Goal: Information Seeking & Learning: Learn about a topic

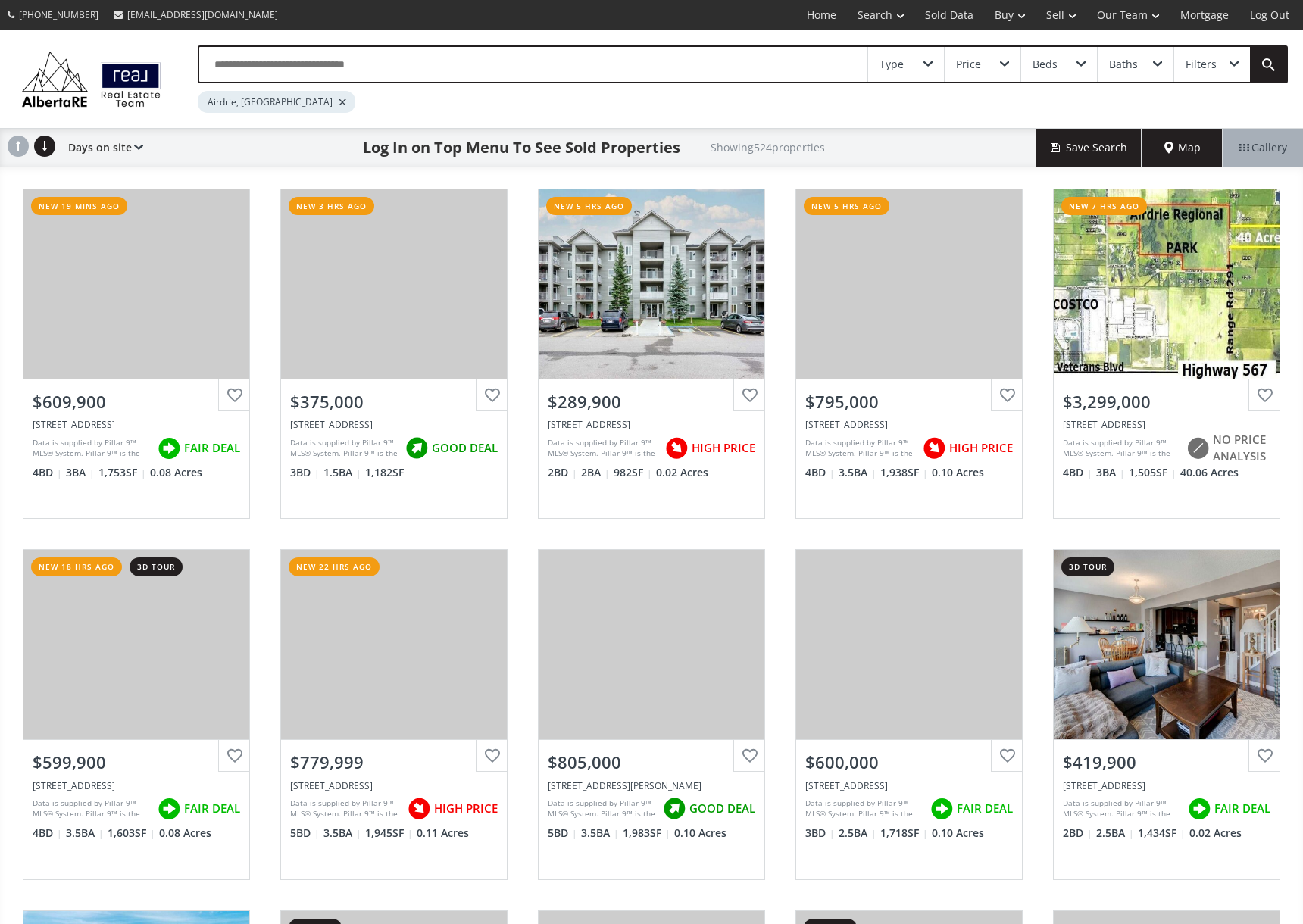
click at [355, 68] on input "text" at bounding box center [532, 64] width 668 height 35
type input "**********"
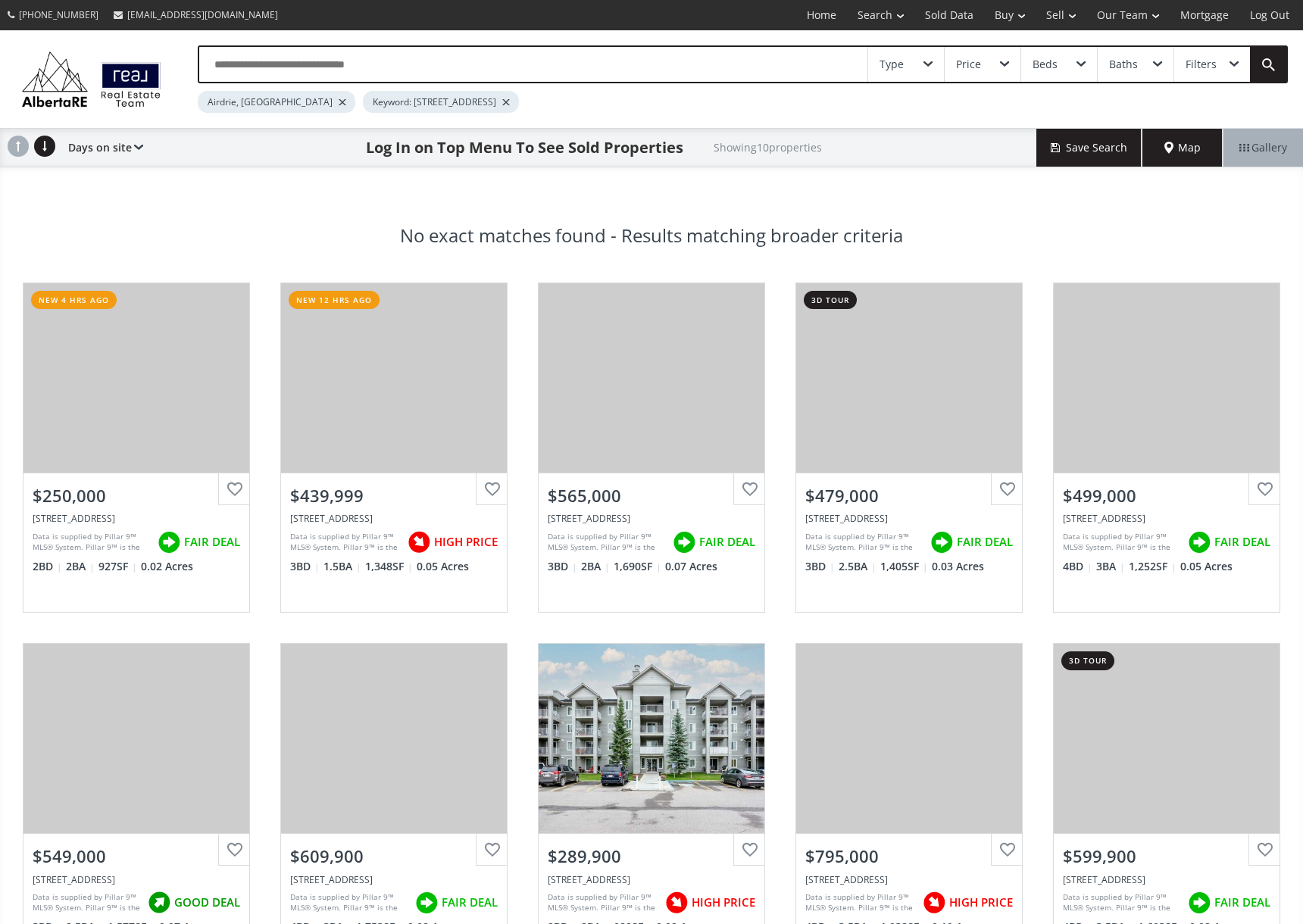
click at [437, 64] on input "text" at bounding box center [532, 64] width 668 height 35
click at [108, 181] on div "No exact matches found - Results matching broader [GEOGRAPHIC_DATA] new 4 hrs a…" at bounding box center [651, 739] width 1303 height 1132
click at [257, 101] on div "Airdrie, [GEOGRAPHIC_DATA]" at bounding box center [277, 101] width 158 height 22
click at [338, 102] on div at bounding box center [342, 102] width 8 height 6
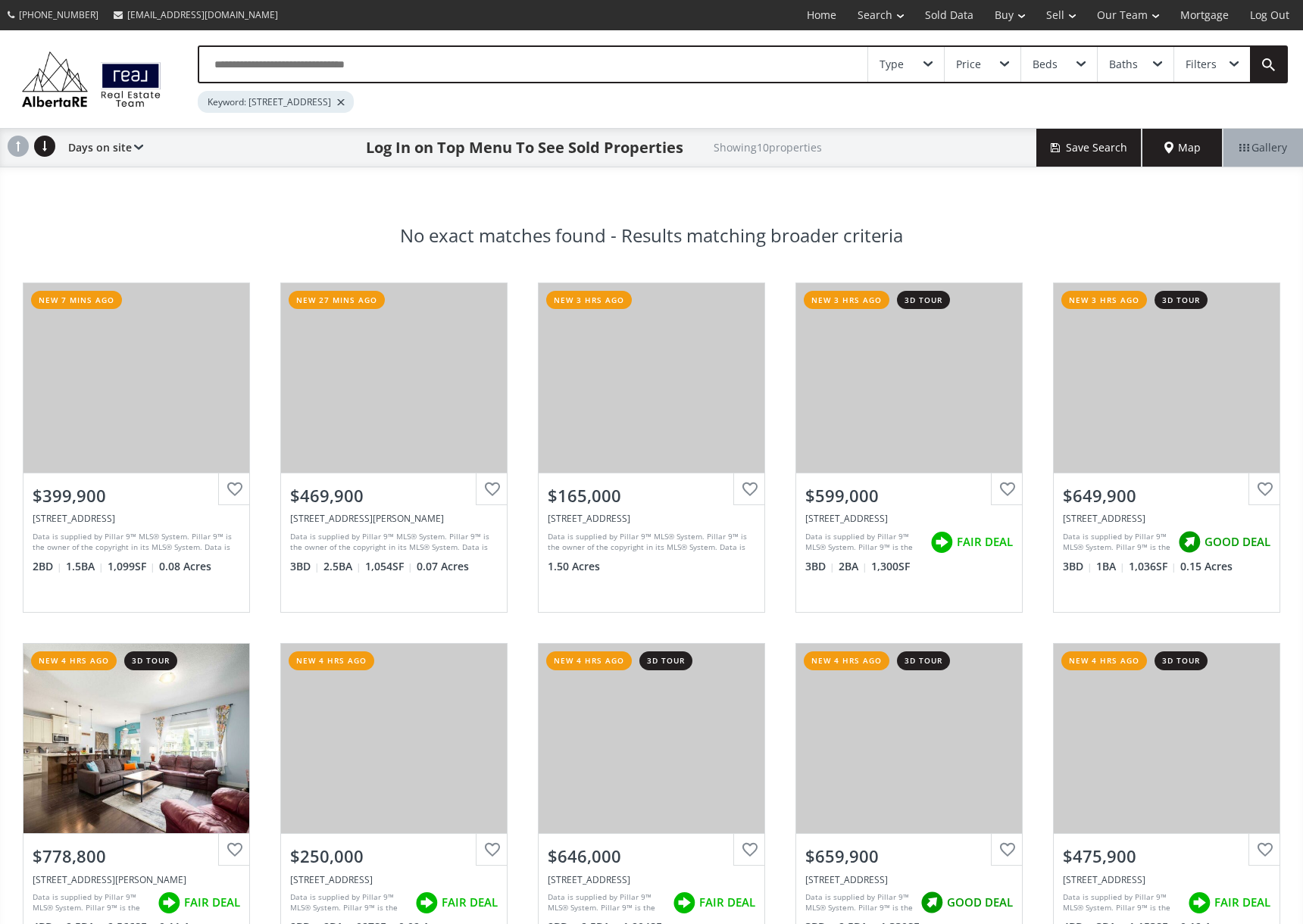
click at [887, 63] on div "Type" at bounding box center [891, 64] width 24 height 11
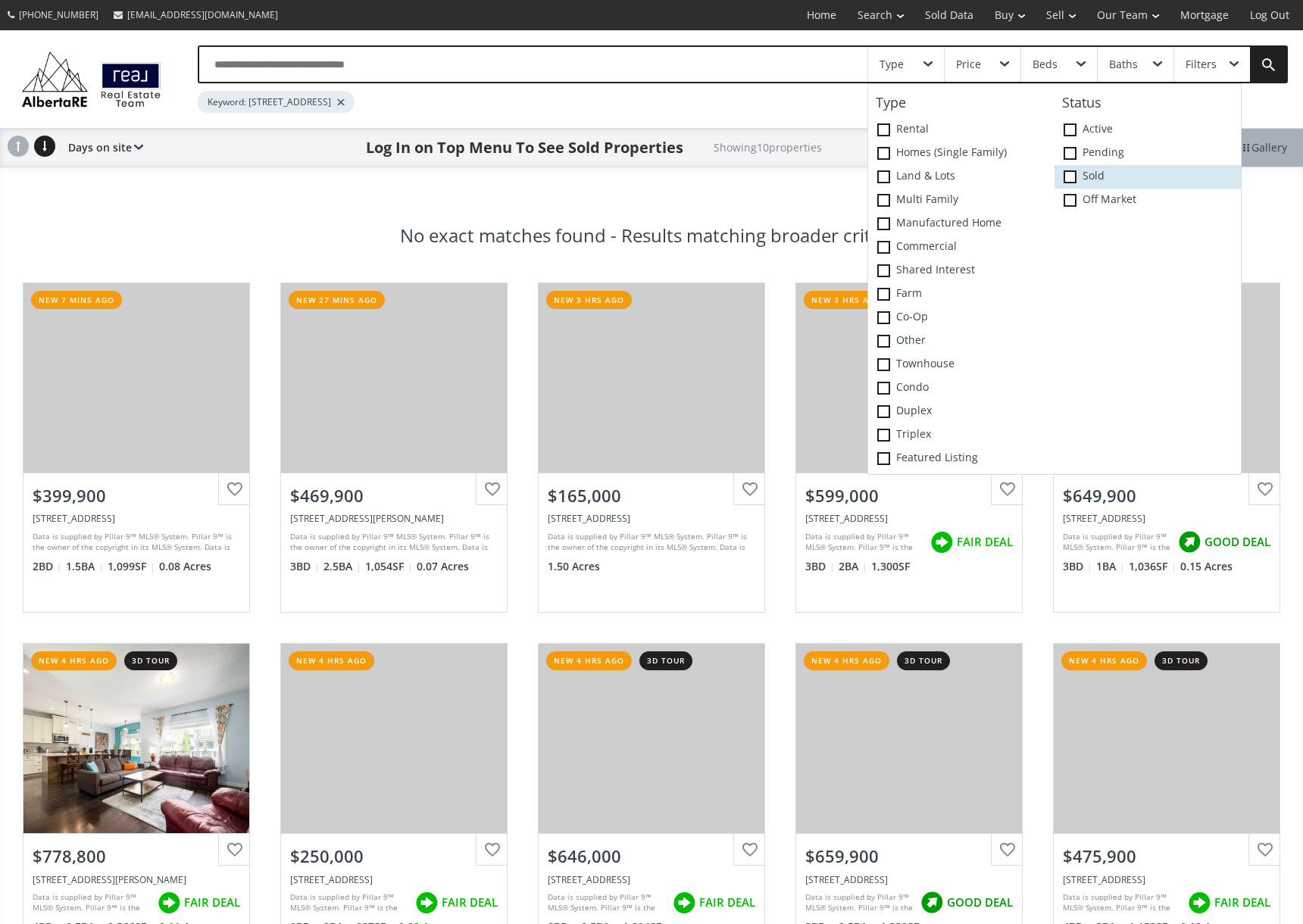
click at [1084, 181] on label "Sold" at bounding box center [1147, 176] width 186 height 23
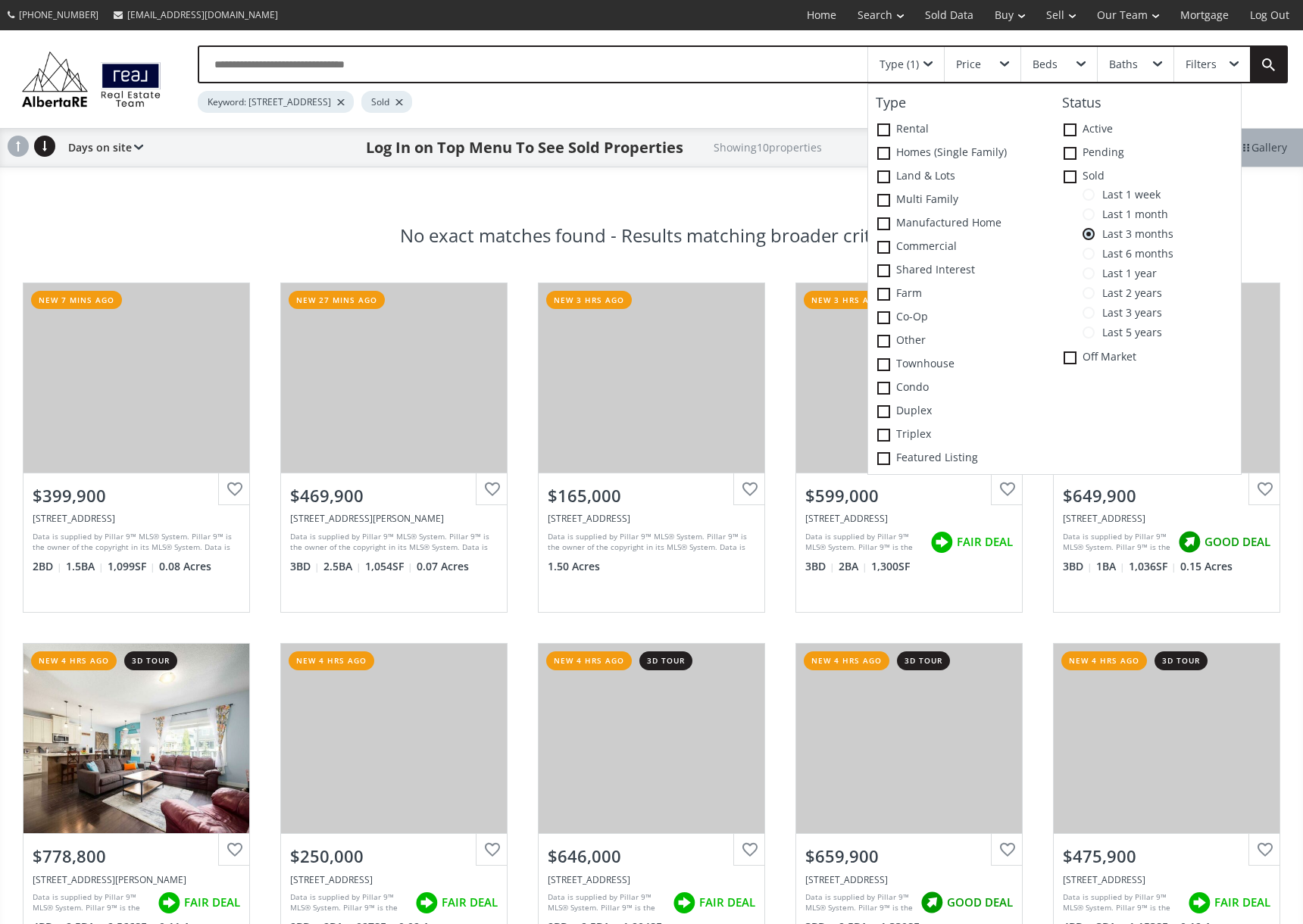
click at [1138, 250] on span "Last 6 months" at bounding box center [1133, 253] width 79 height 12
click at [428, 71] on input "text" at bounding box center [532, 64] width 668 height 35
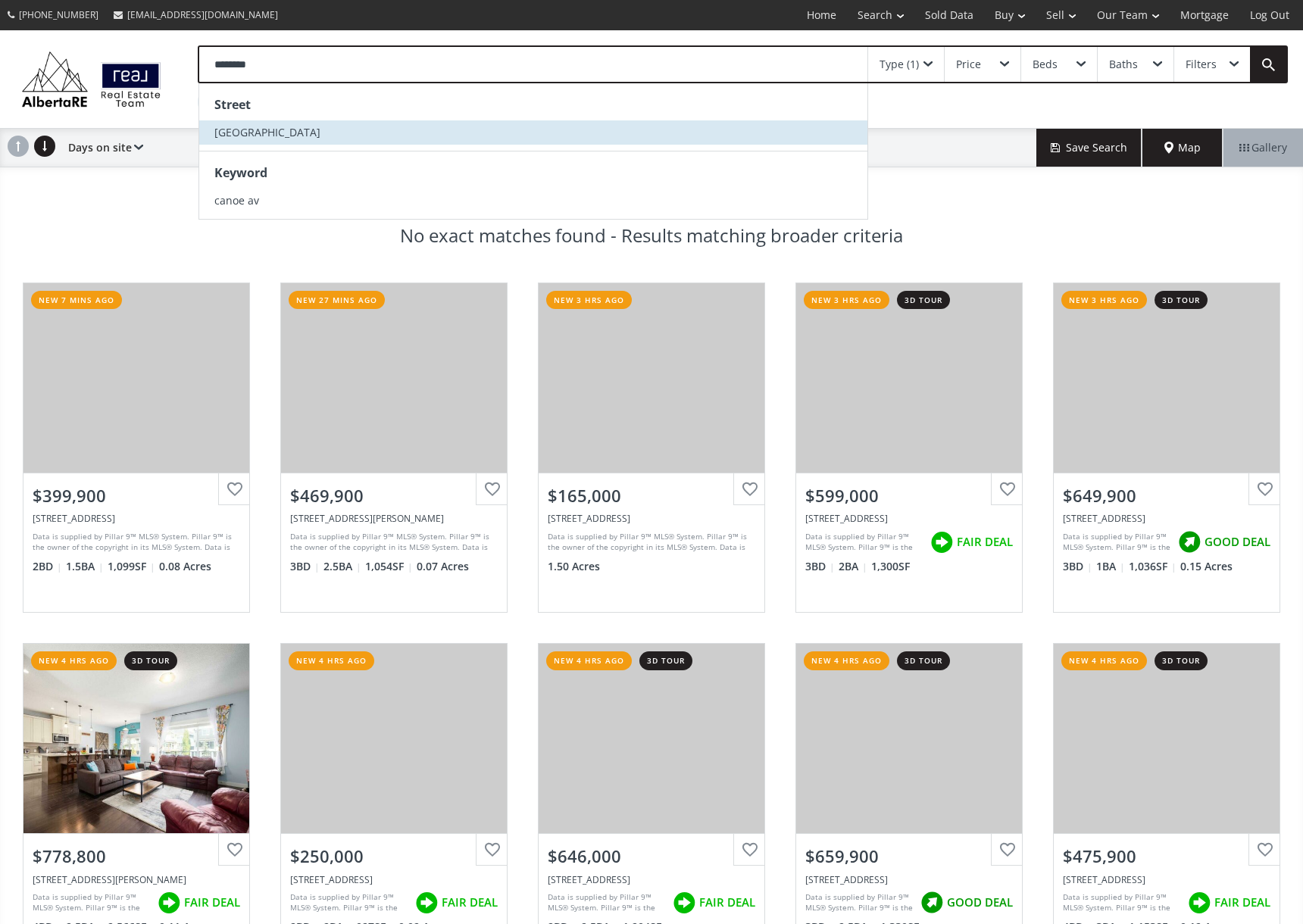
type input "********"
click at [287, 130] on span "[GEOGRAPHIC_DATA]" at bounding box center [267, 132] width 106 height 15
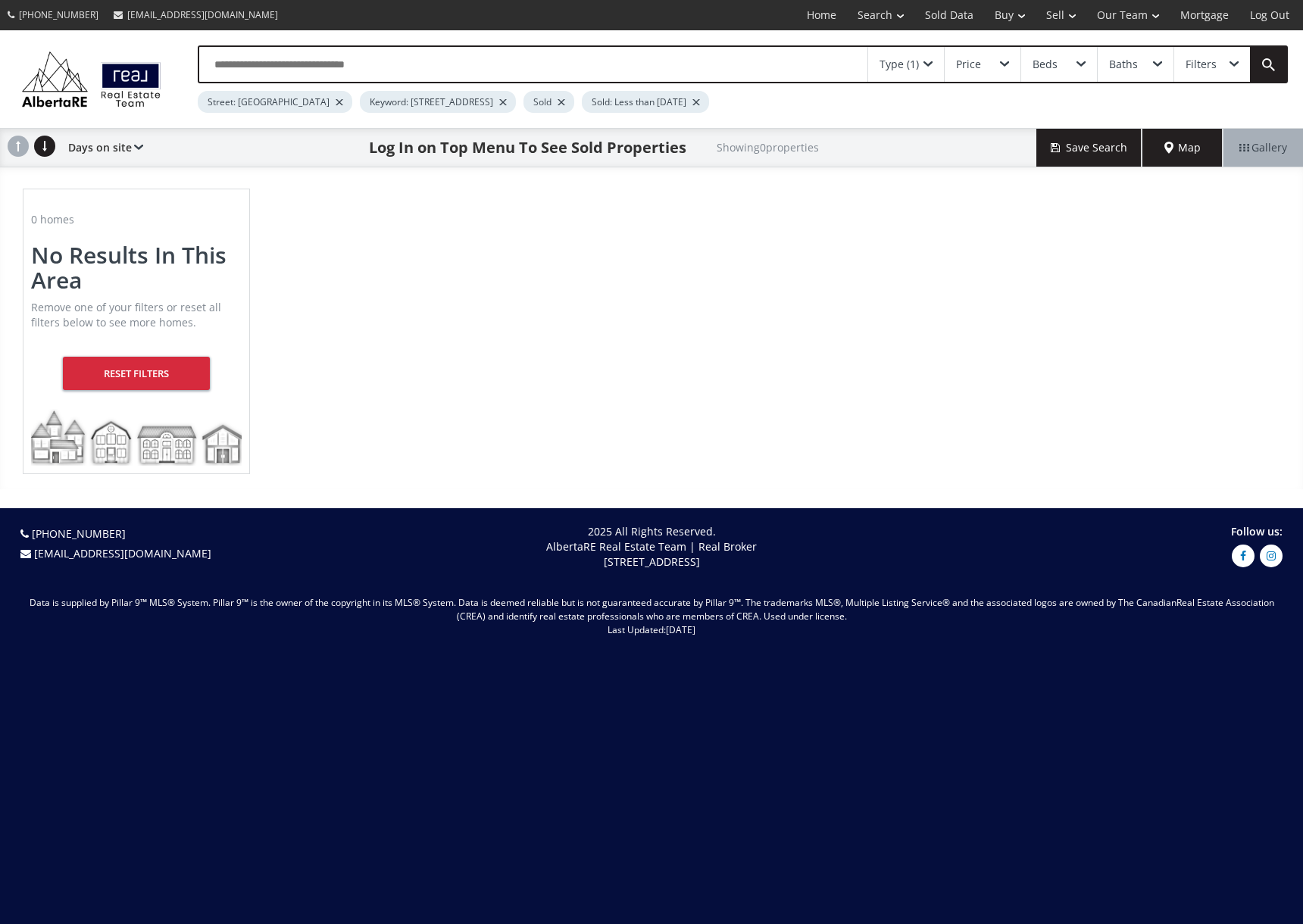
click at [499, 101] on div at bounding box center [503, 102] width 8 height 6
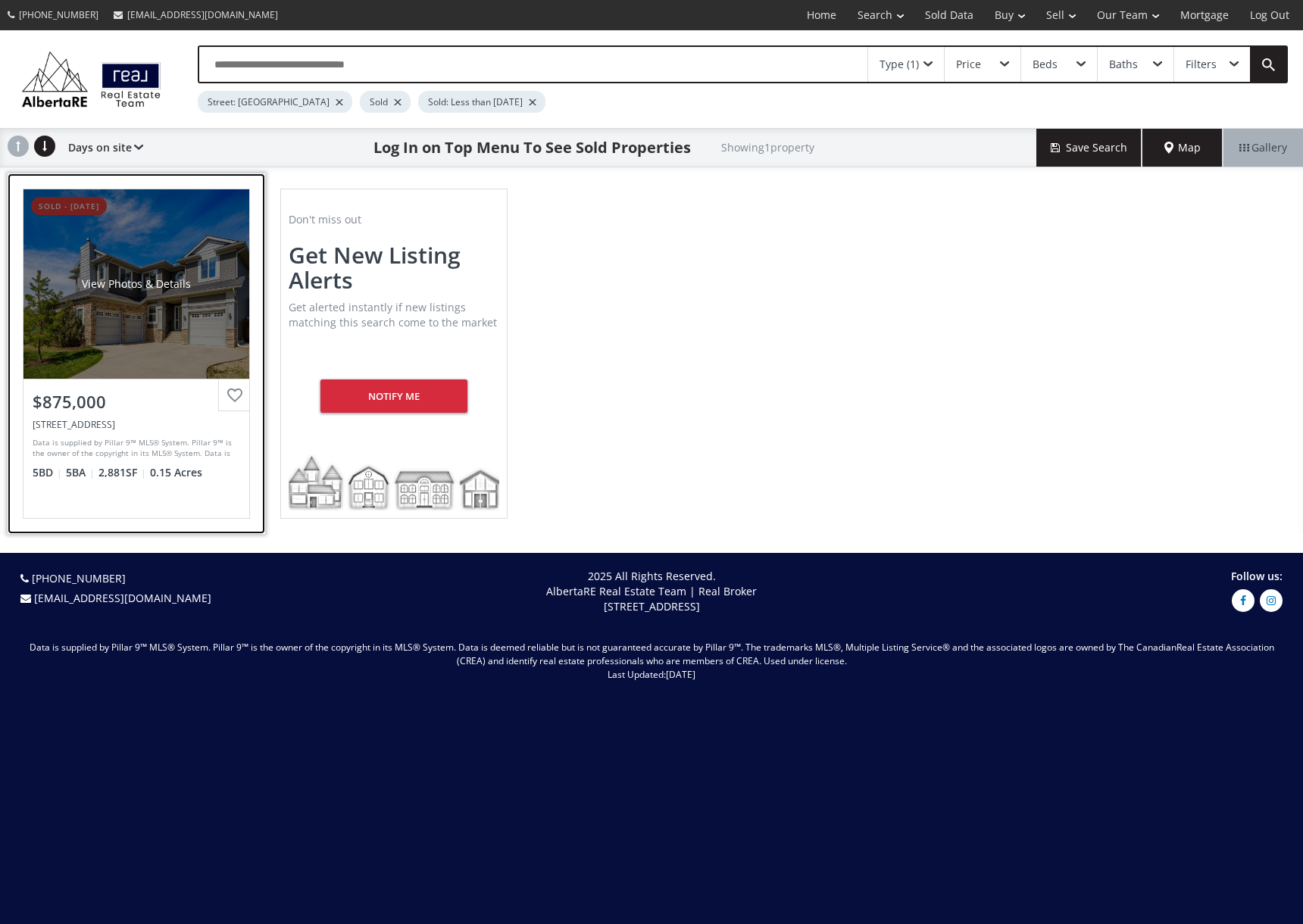
click at [128, 356] on div "View Photos & Details" at bounding box center [136, 284] width 226 height 189
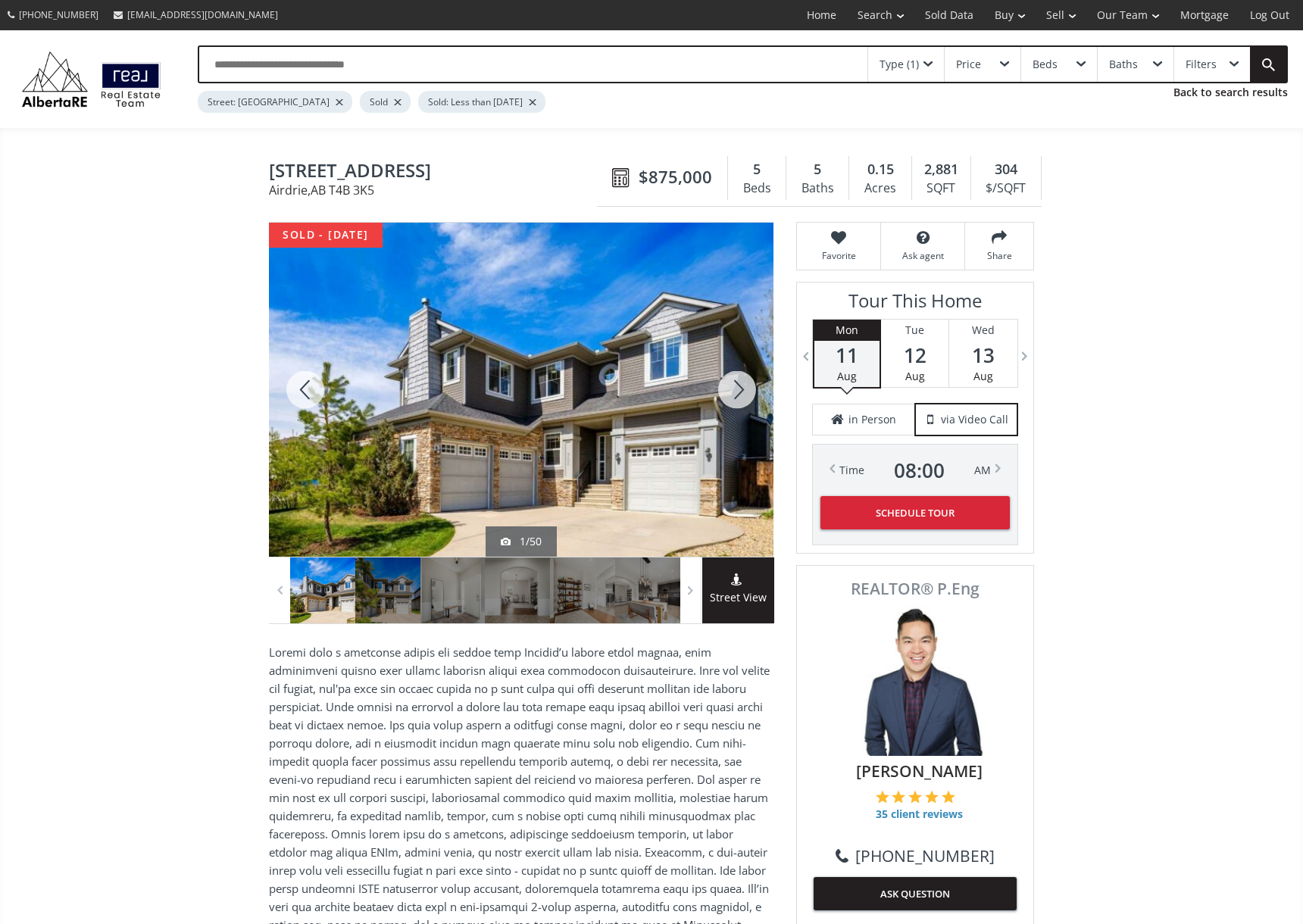
click at [740, 388] on div at bounding box center [737, 389] width 73 height 334
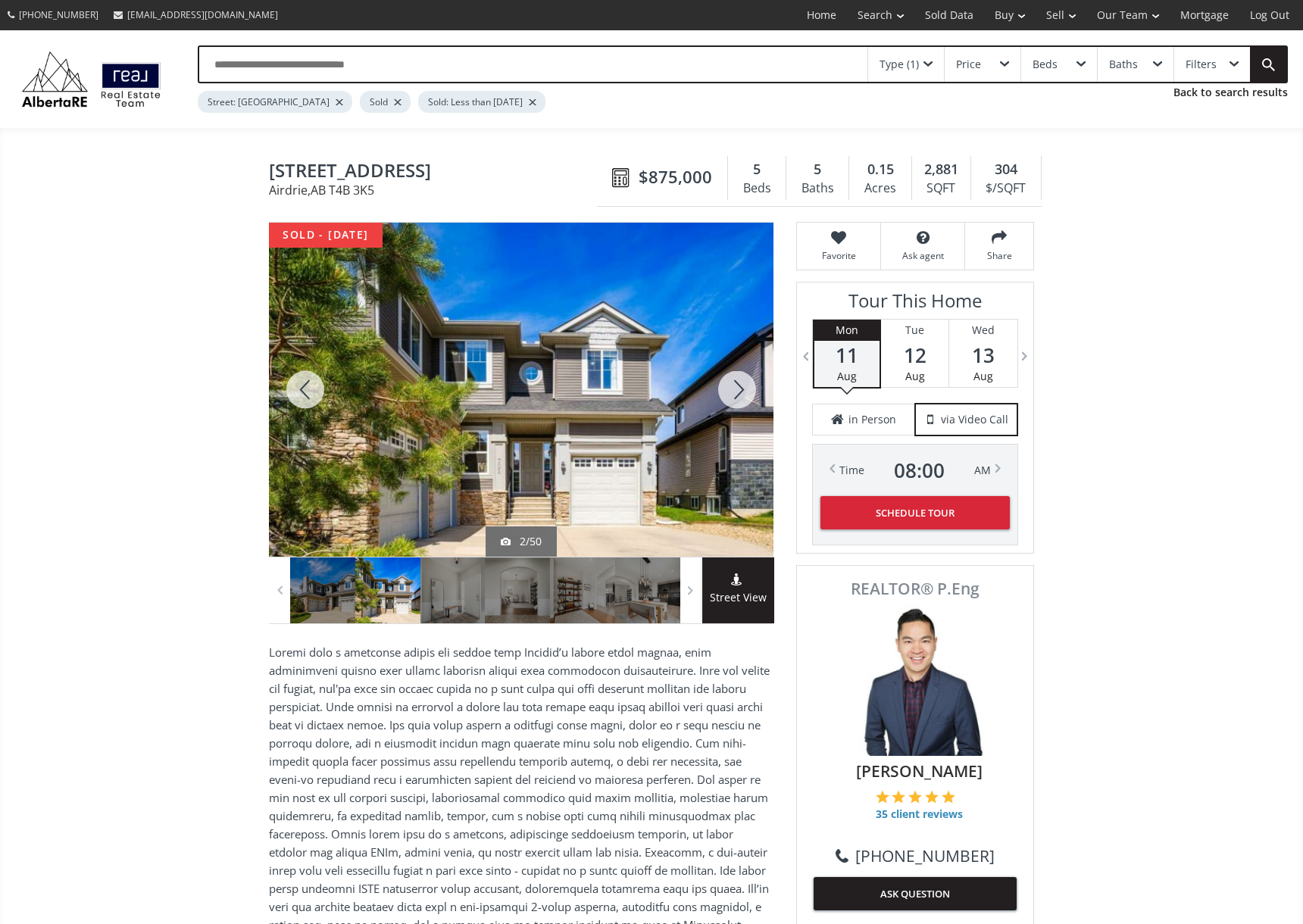
click at [740, 388] on div at bounding box center [737, 389] width 73 height 334
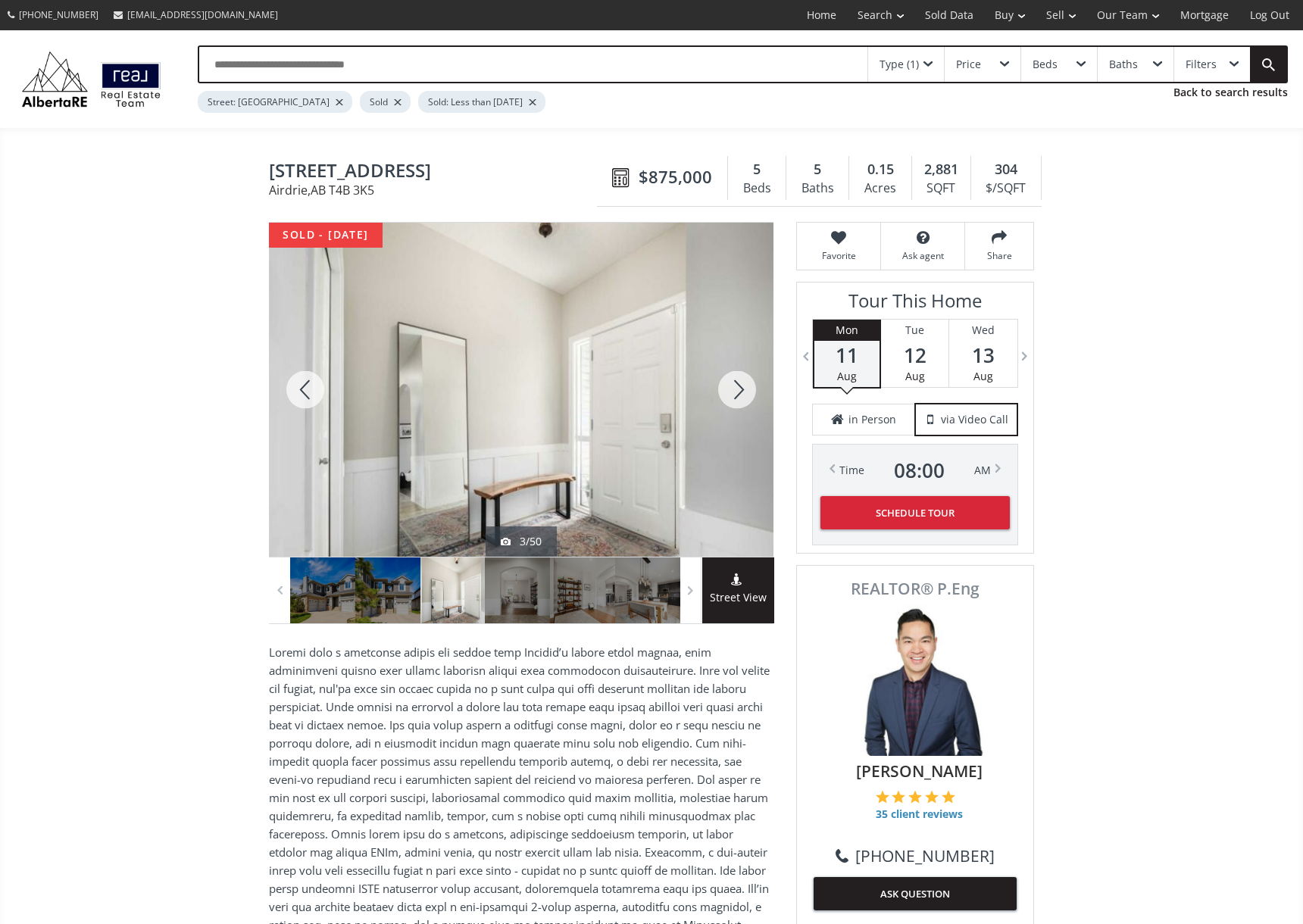
click at [740, 388] on div at bounding box center [737, 389] width 73 height 334
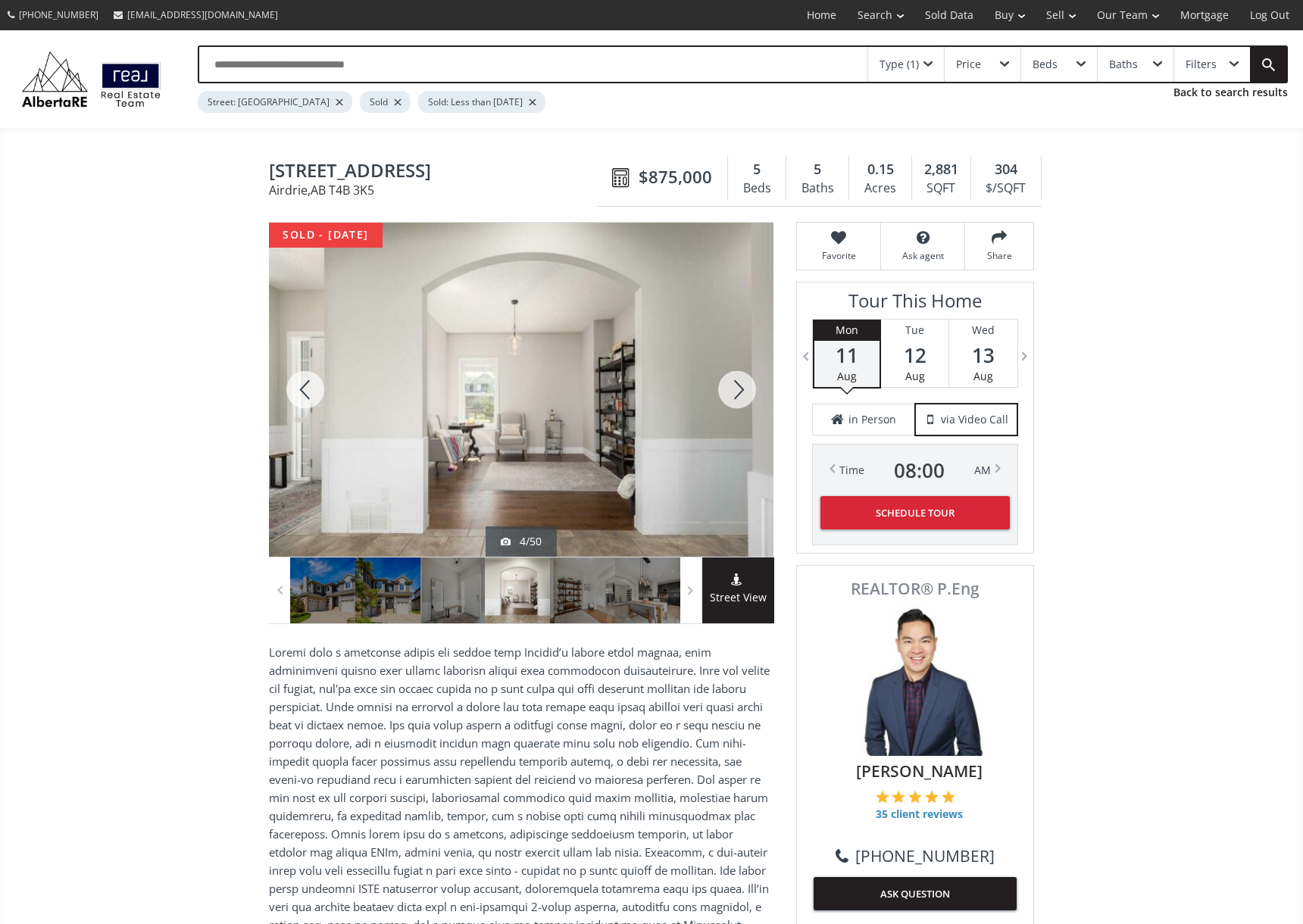
click at [740, 388] on div at bounding box center [737, 389] width 73 height 334
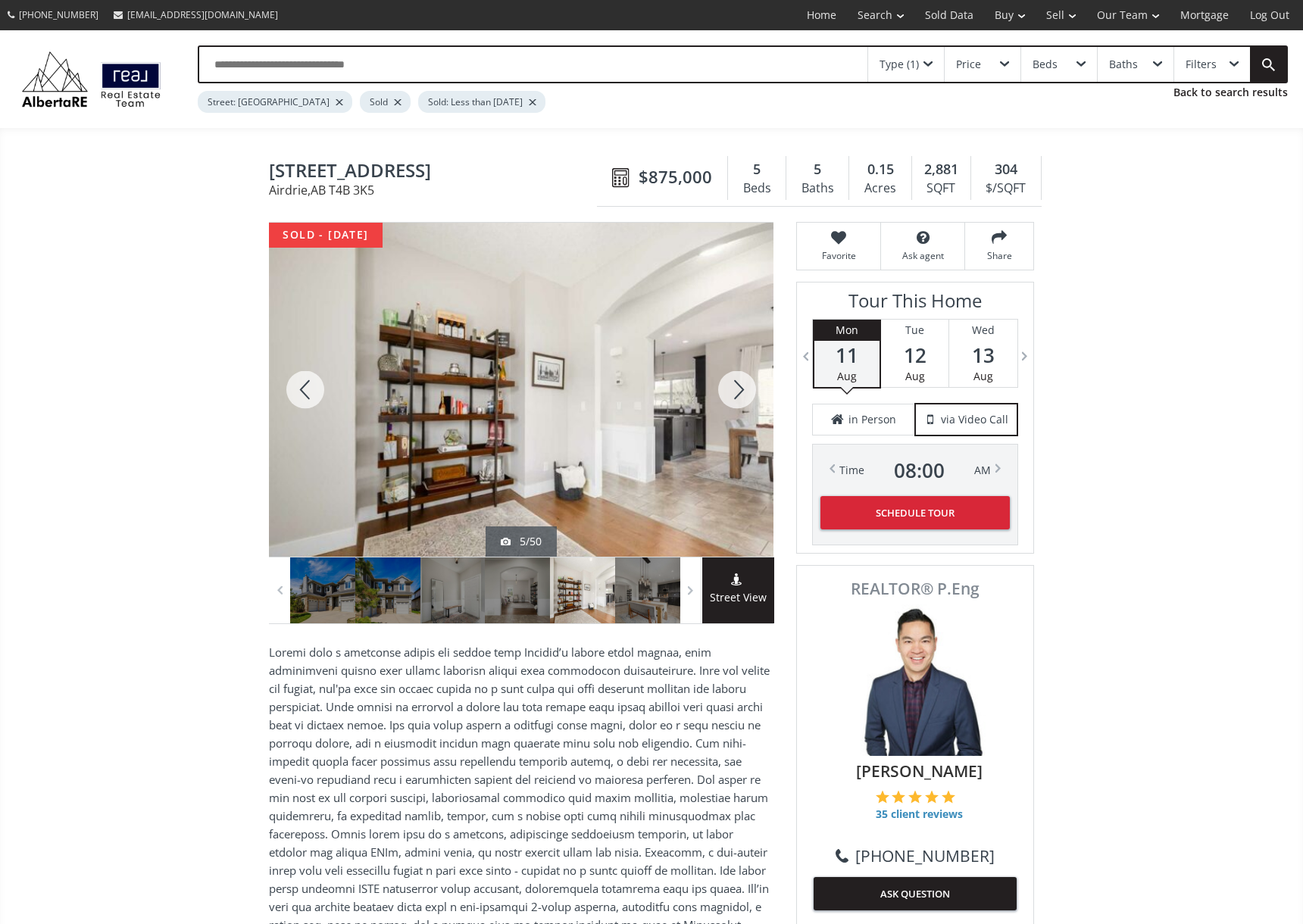
click at [740, 388] on div at bounding box center [737, 389] width 73 height 334
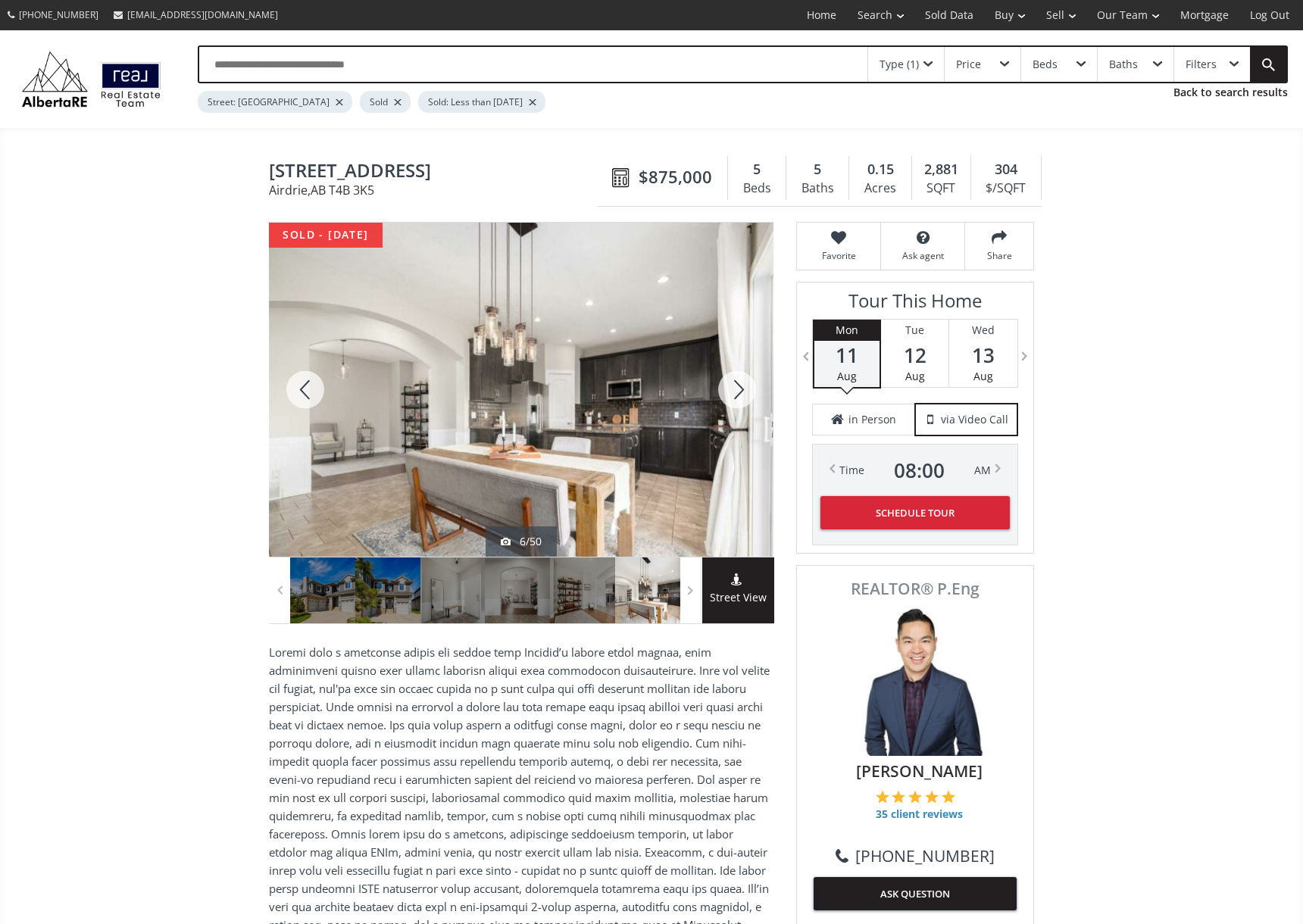
click at [740, 388] on div at bounding box center [737, 389] width 73 height 334
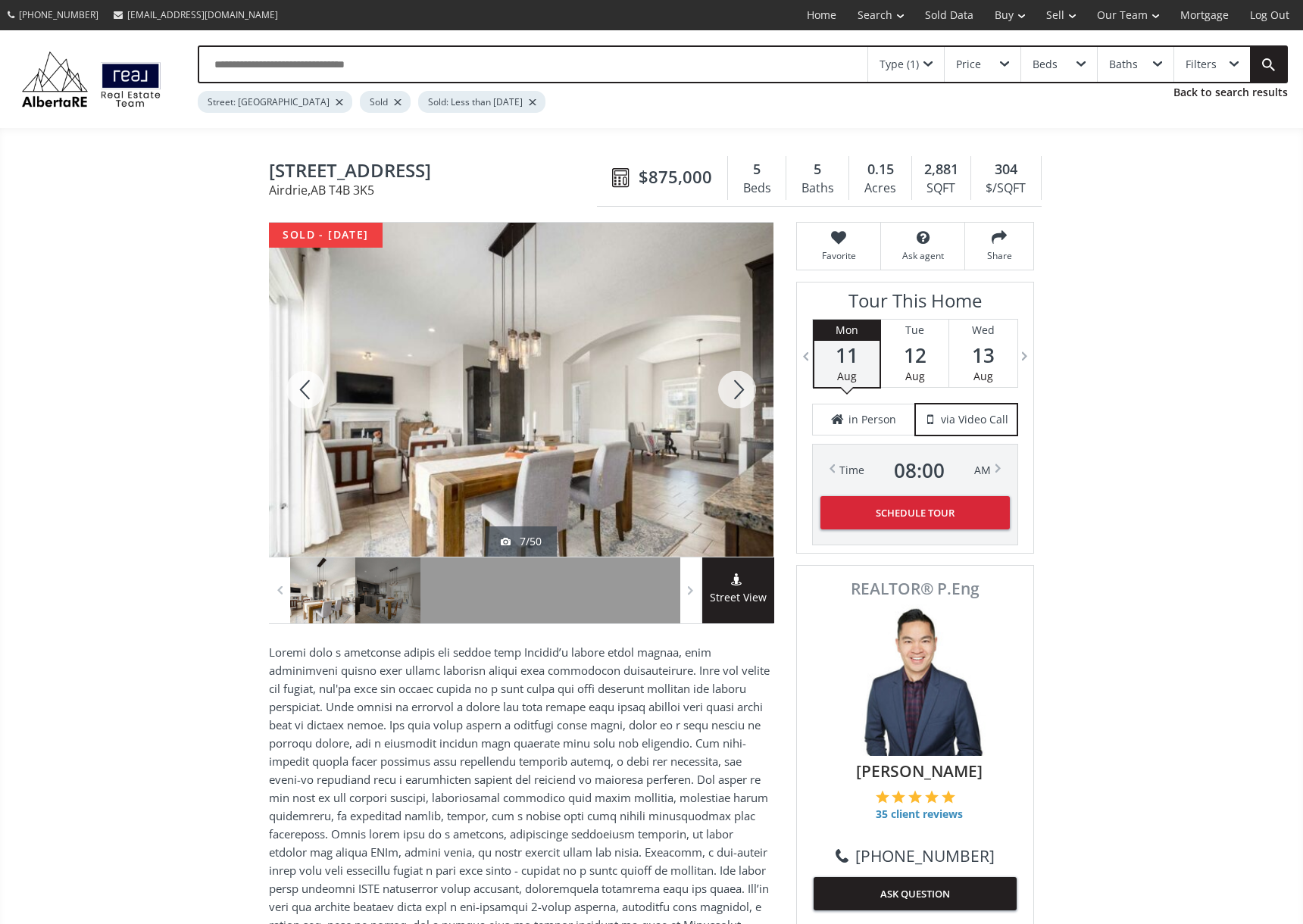
click at [740, 388] on div at bounding box center [737, 389] width 73 height 334
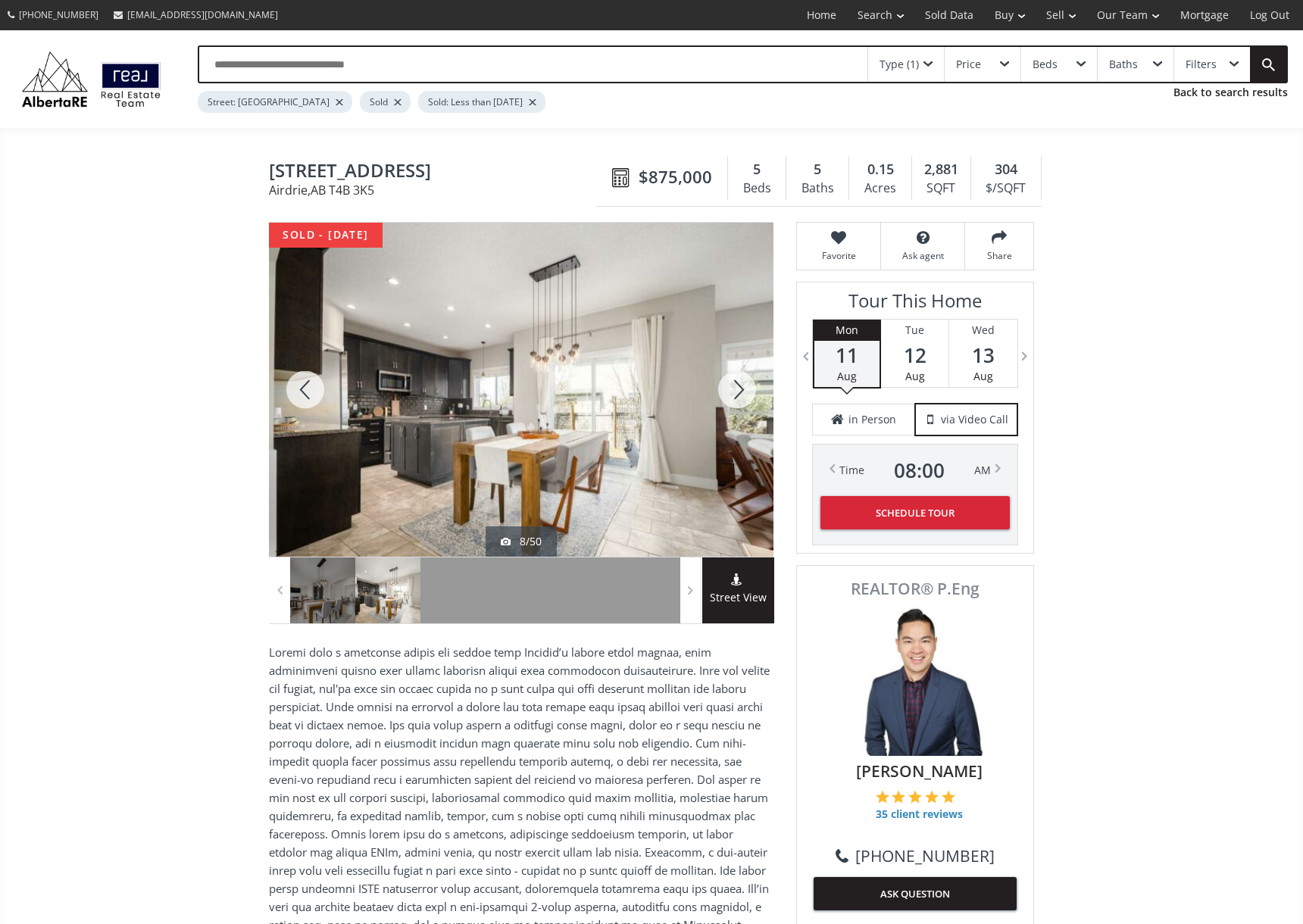
click at [740, 388] on div at bounding box center [737, 389] width 73 height 334
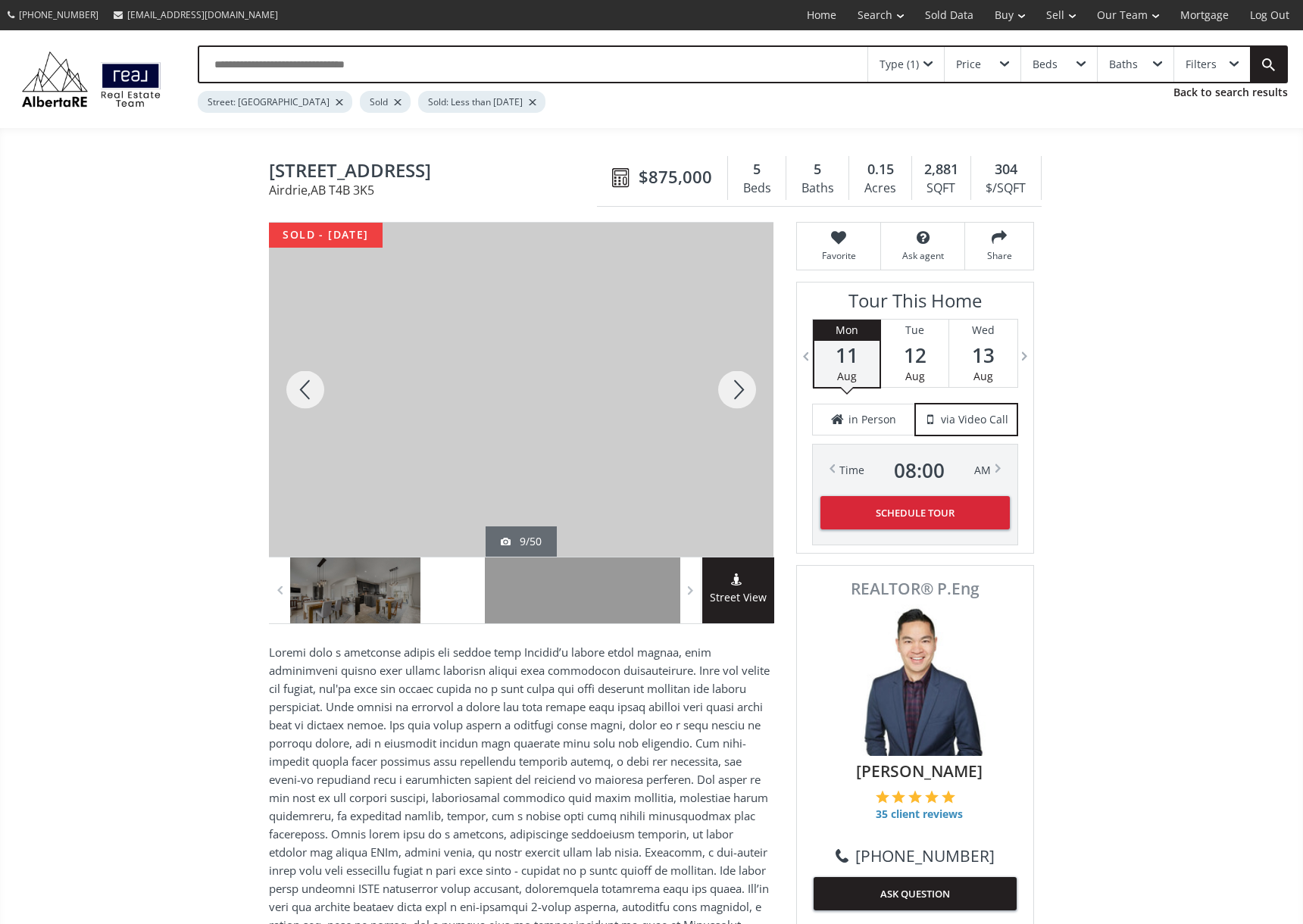
click at [740, 388] on div at bounding box center [737, 389] width 73 height 334
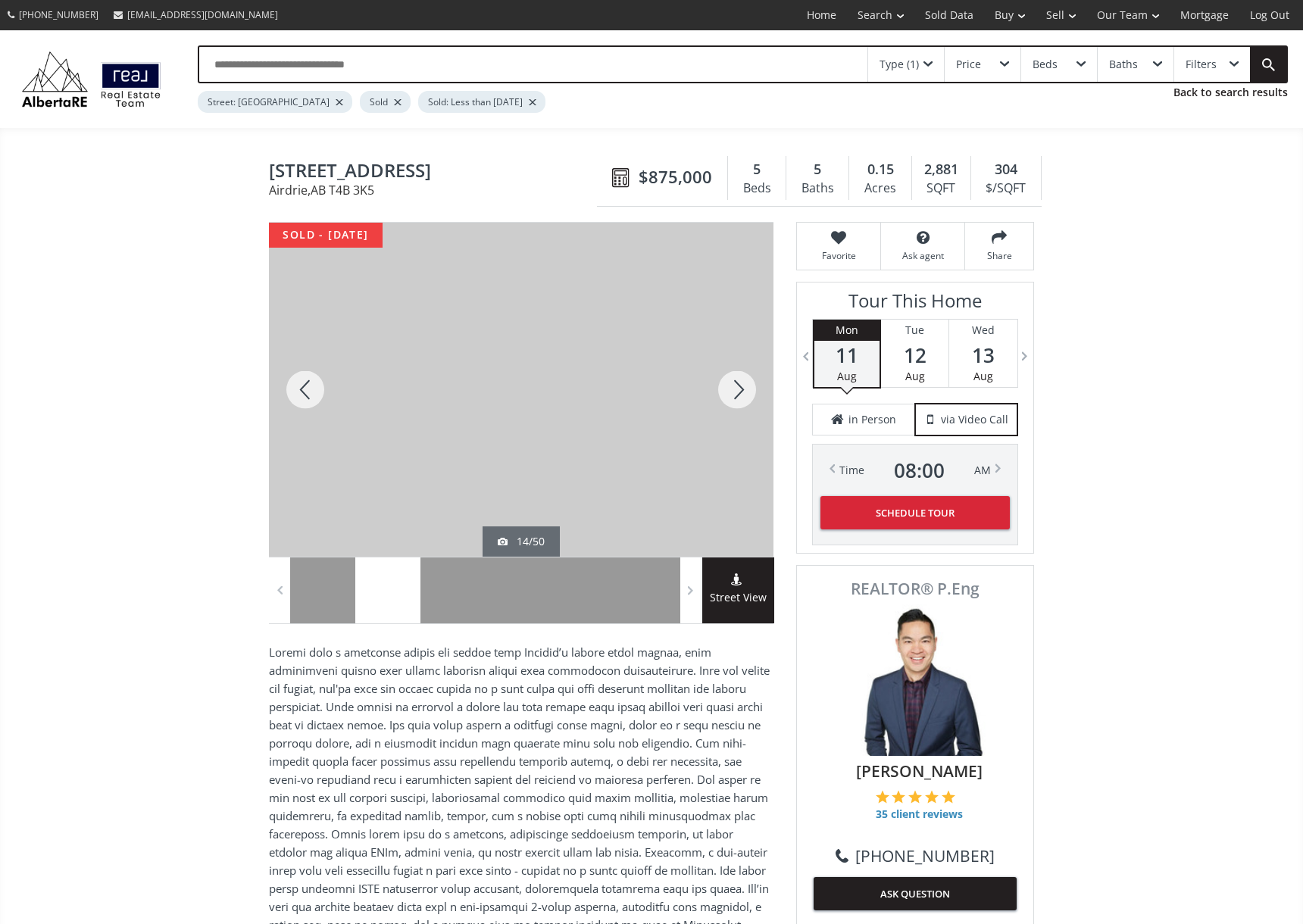
click at [297, 386] on div at bounding box center [305, 389] width 73 height 334
click at [718, 390] on div at bounding box center [737, 389] width 73 height 334
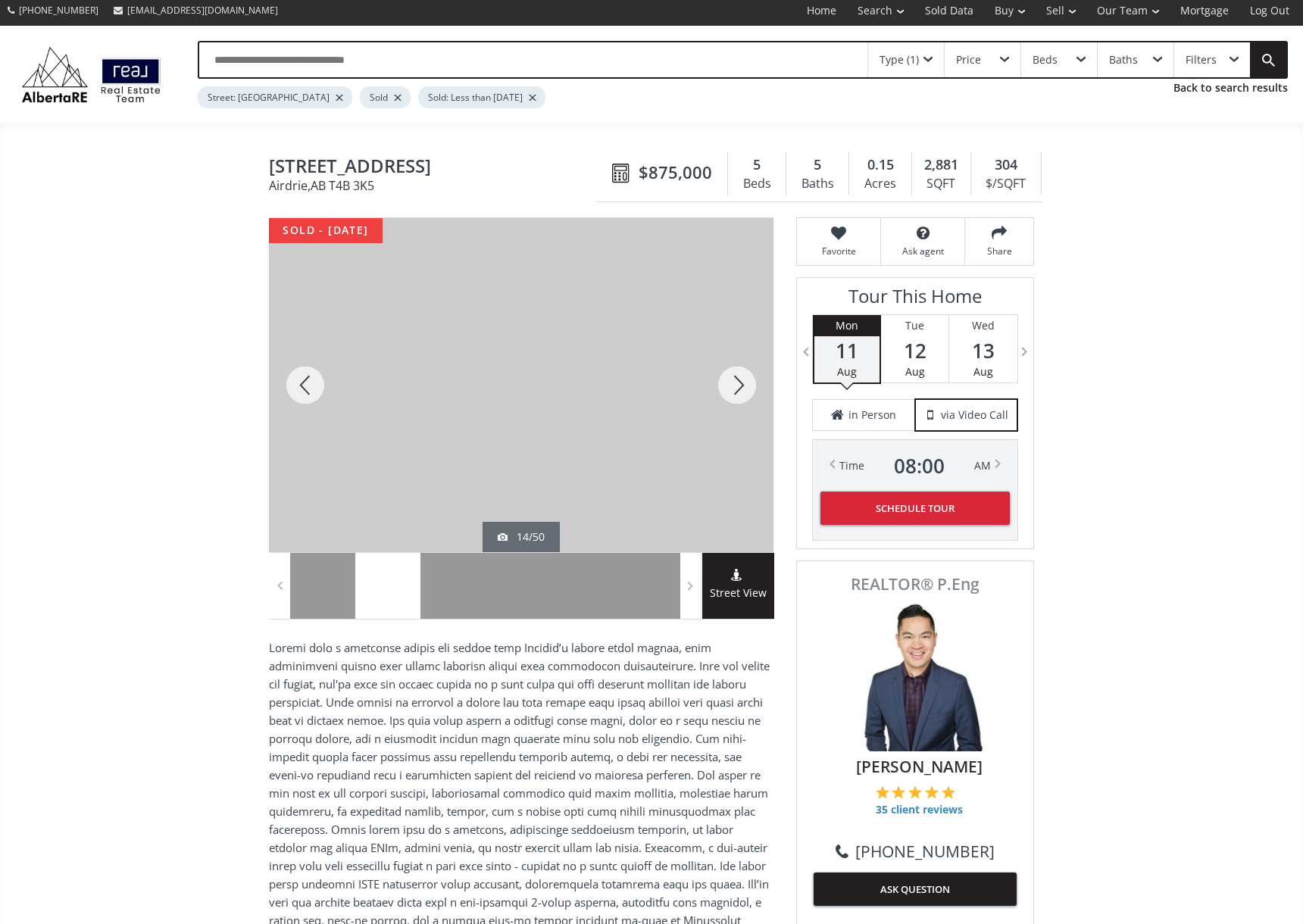
scroll to position [6, 0]
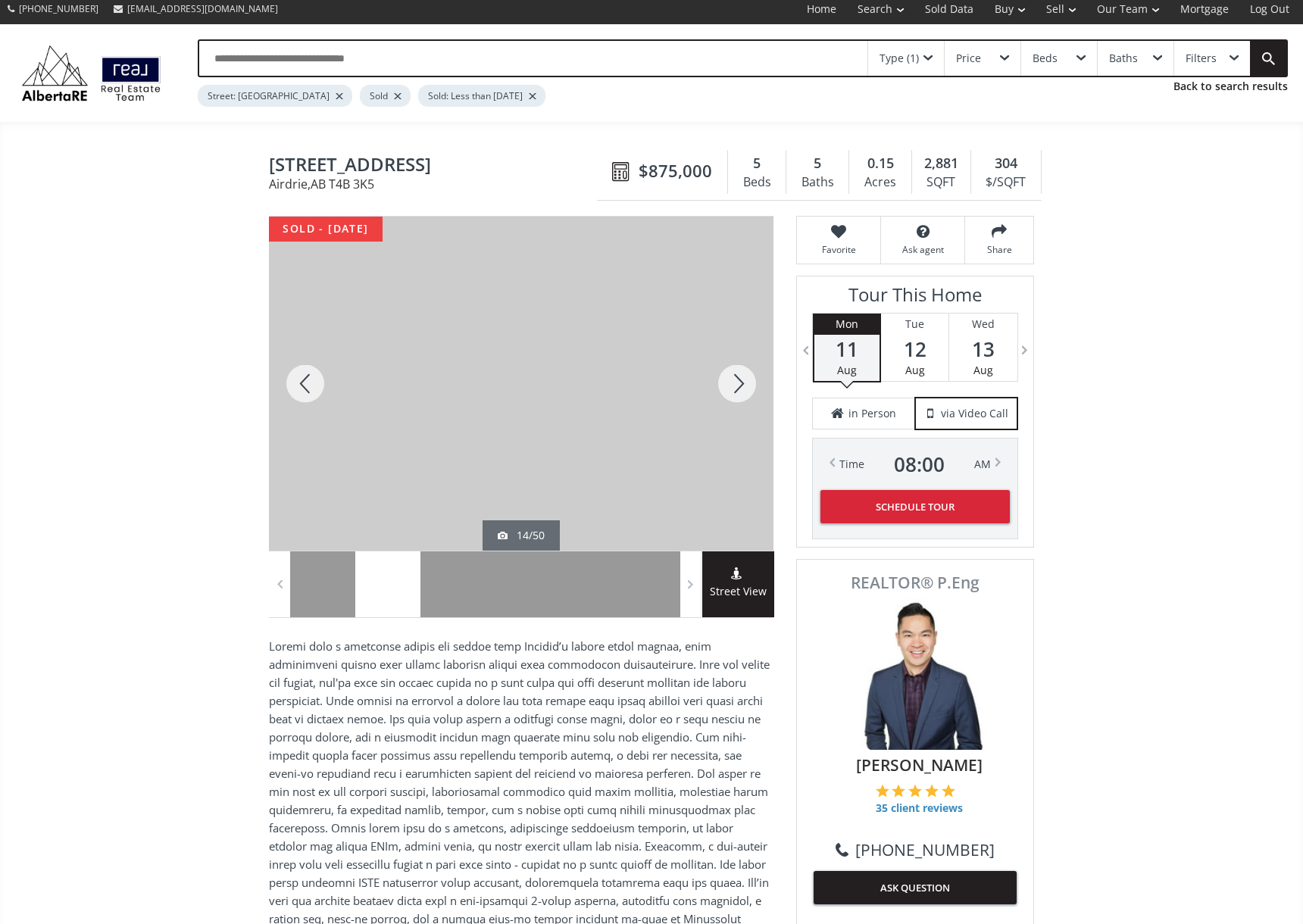
click at [742, 379] on div at bounding box center [737, 383] width 73 height 334
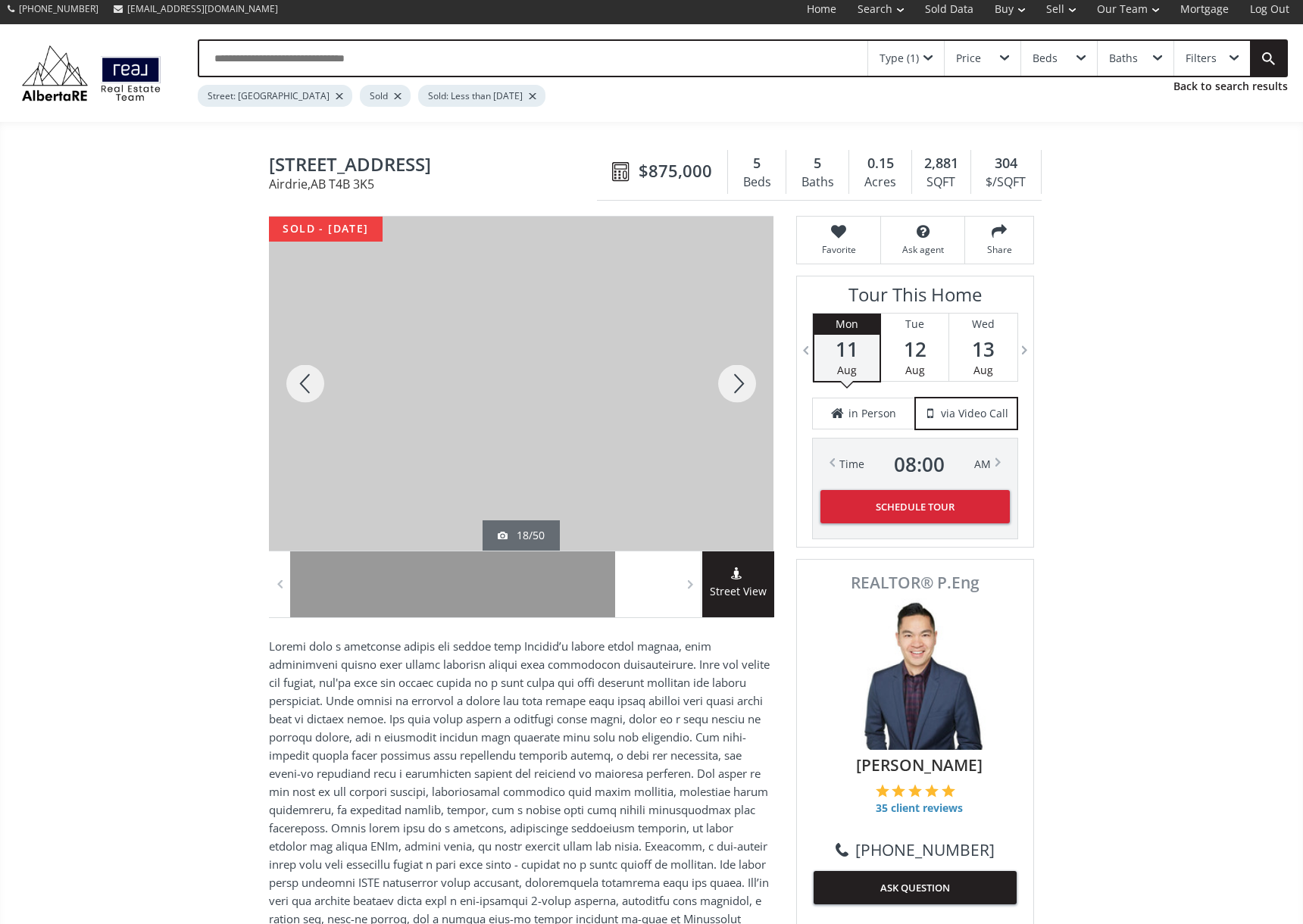
click at [742, 379] on div at bounding box center [737, 383] width 73 height 334
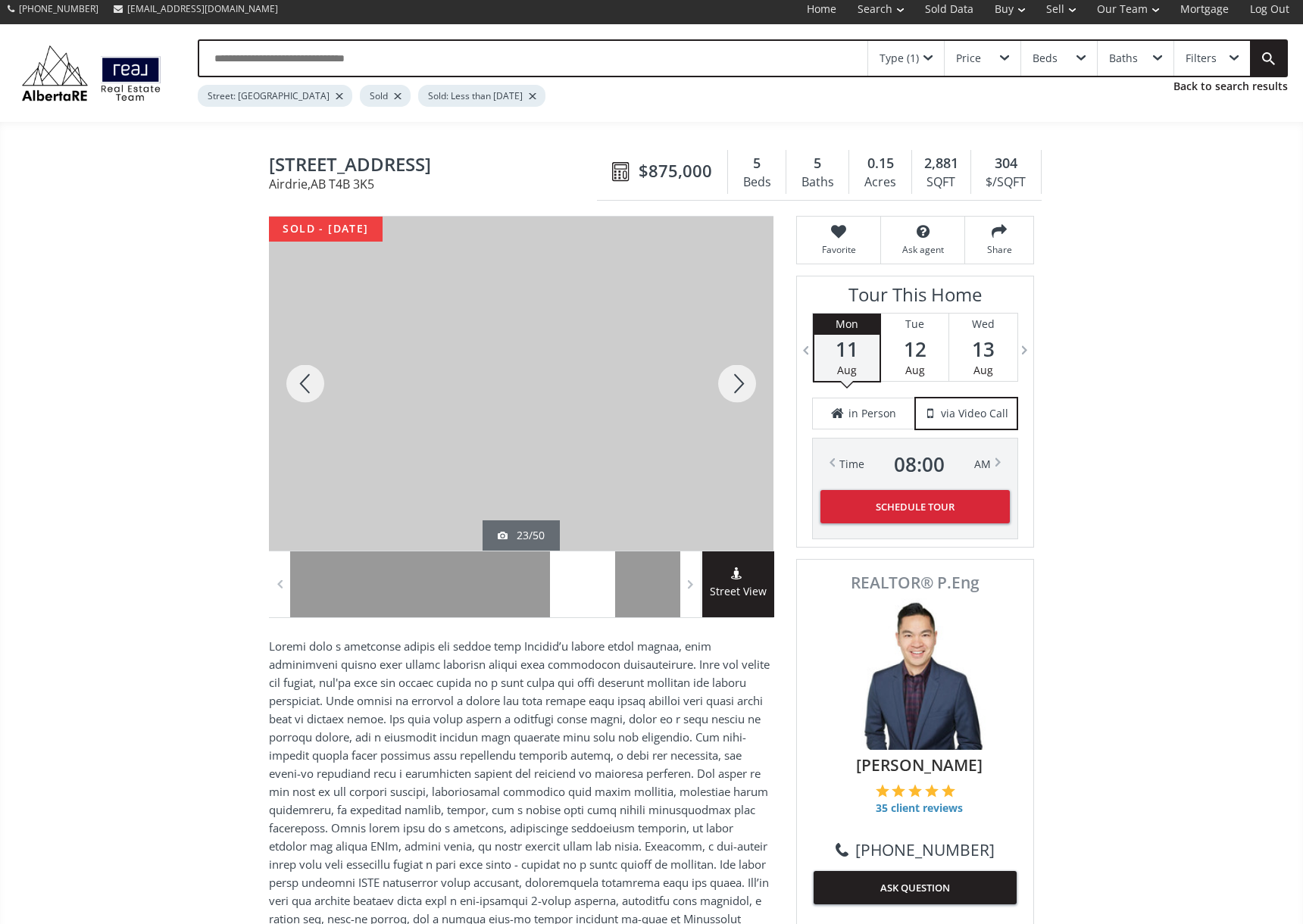
click at [742, 379] on div at bounding box center [737, 383] width 73 height 334
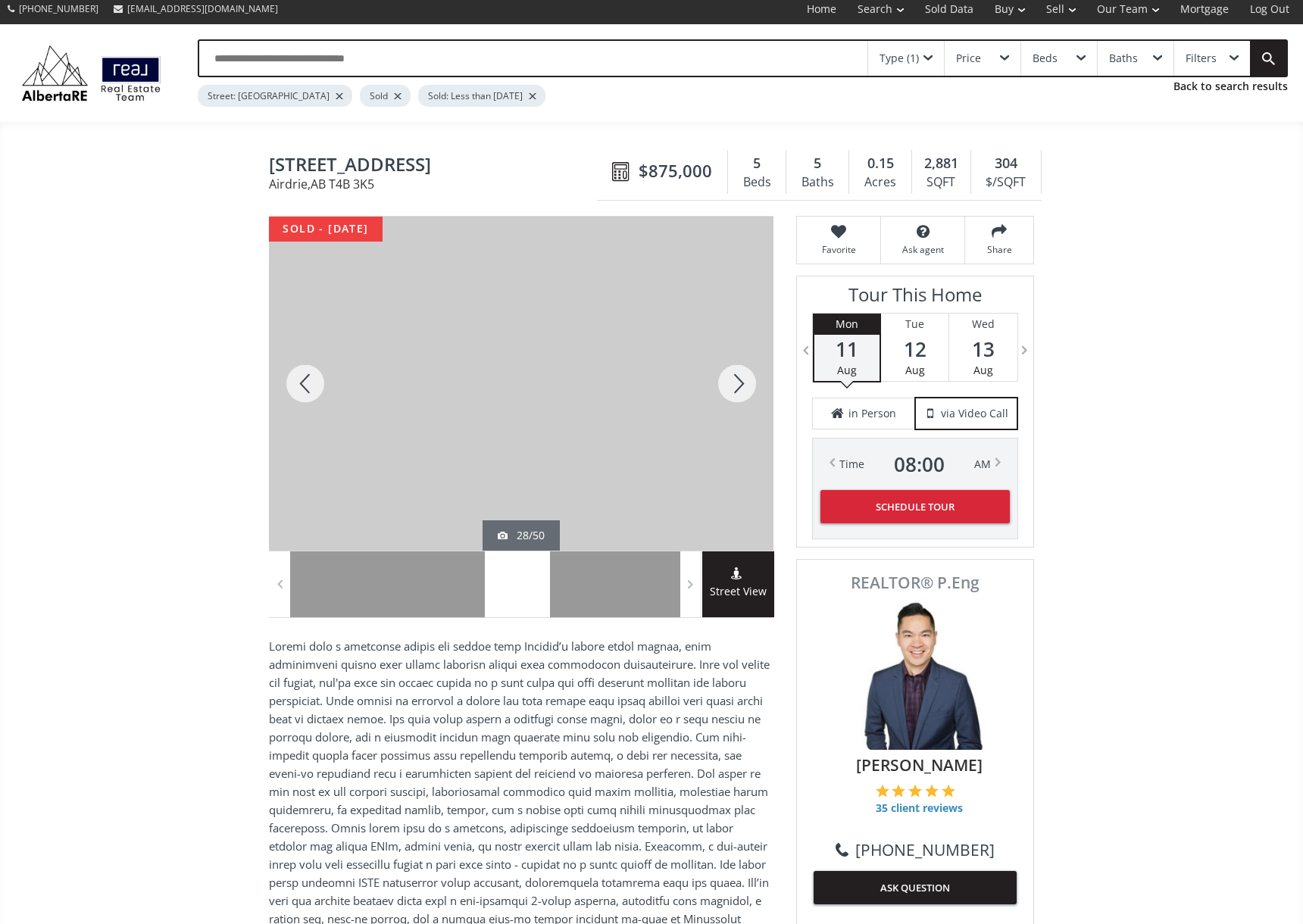
click at [742, 379] on div at bounding box center [737, 383] width 73 height 334
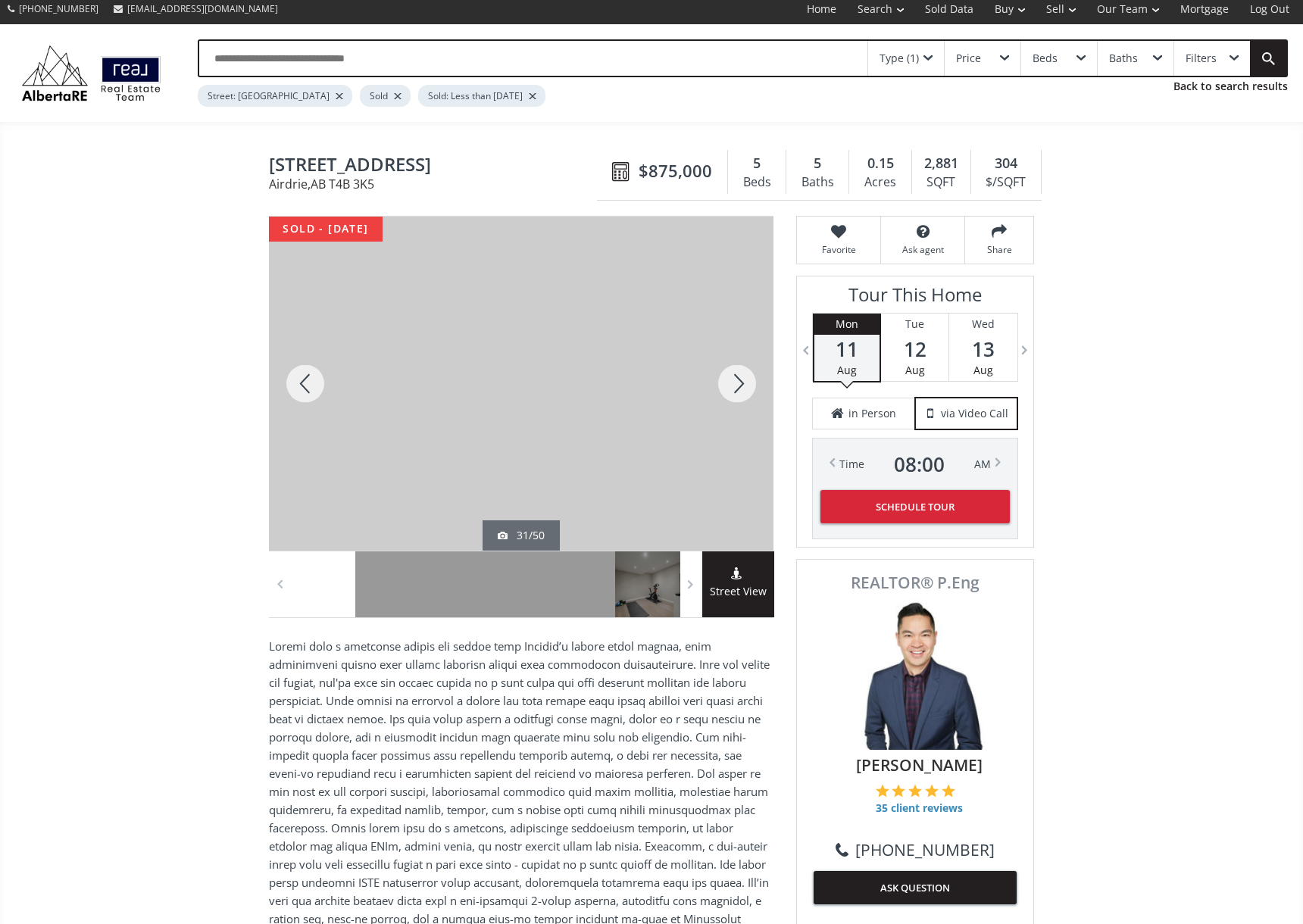
click at [742, 379] on div at bounding box center [737, 383] width 73 height 334
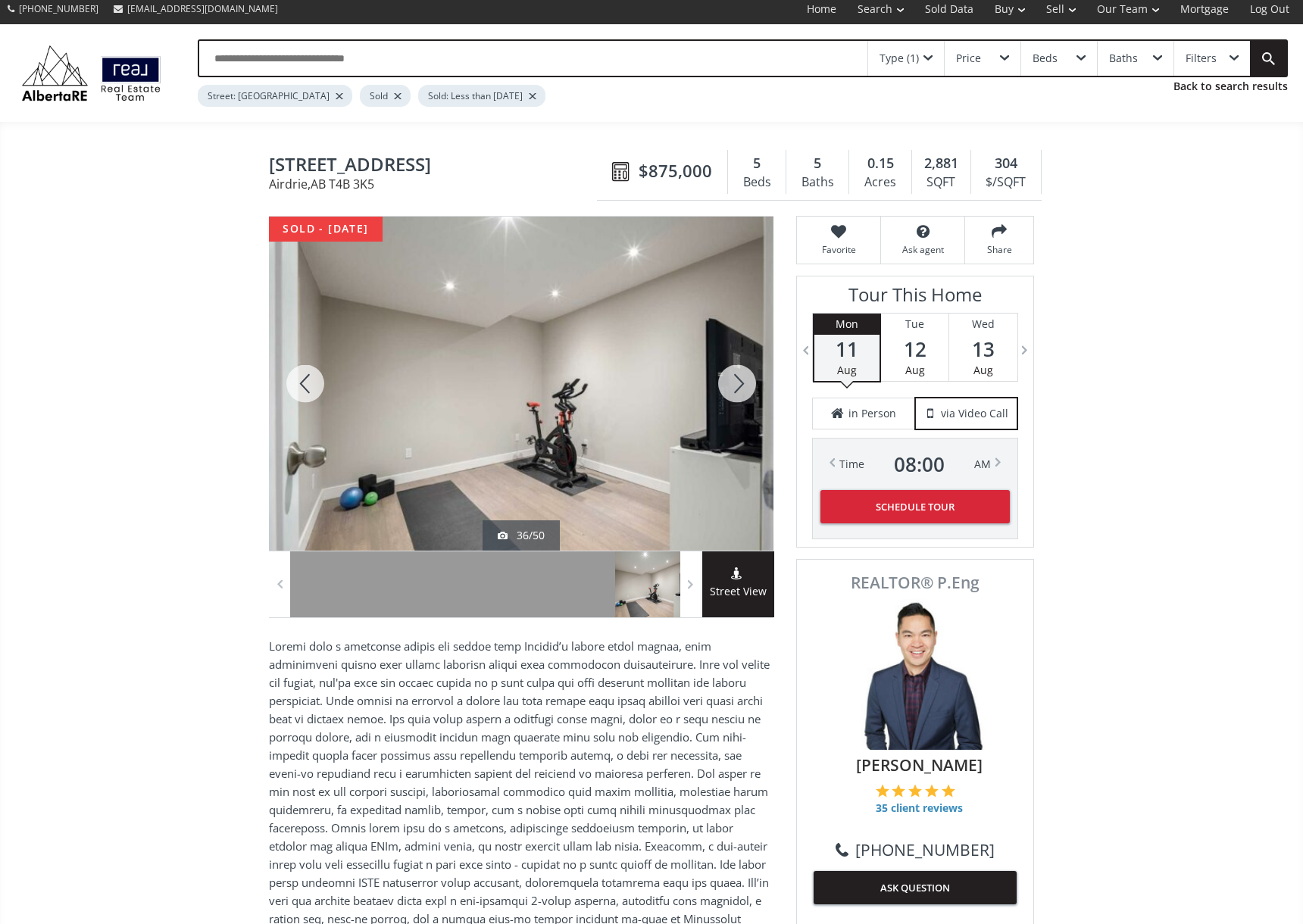
click at [742, 379] on div at bounding box center [737, 383] width 73 height 334
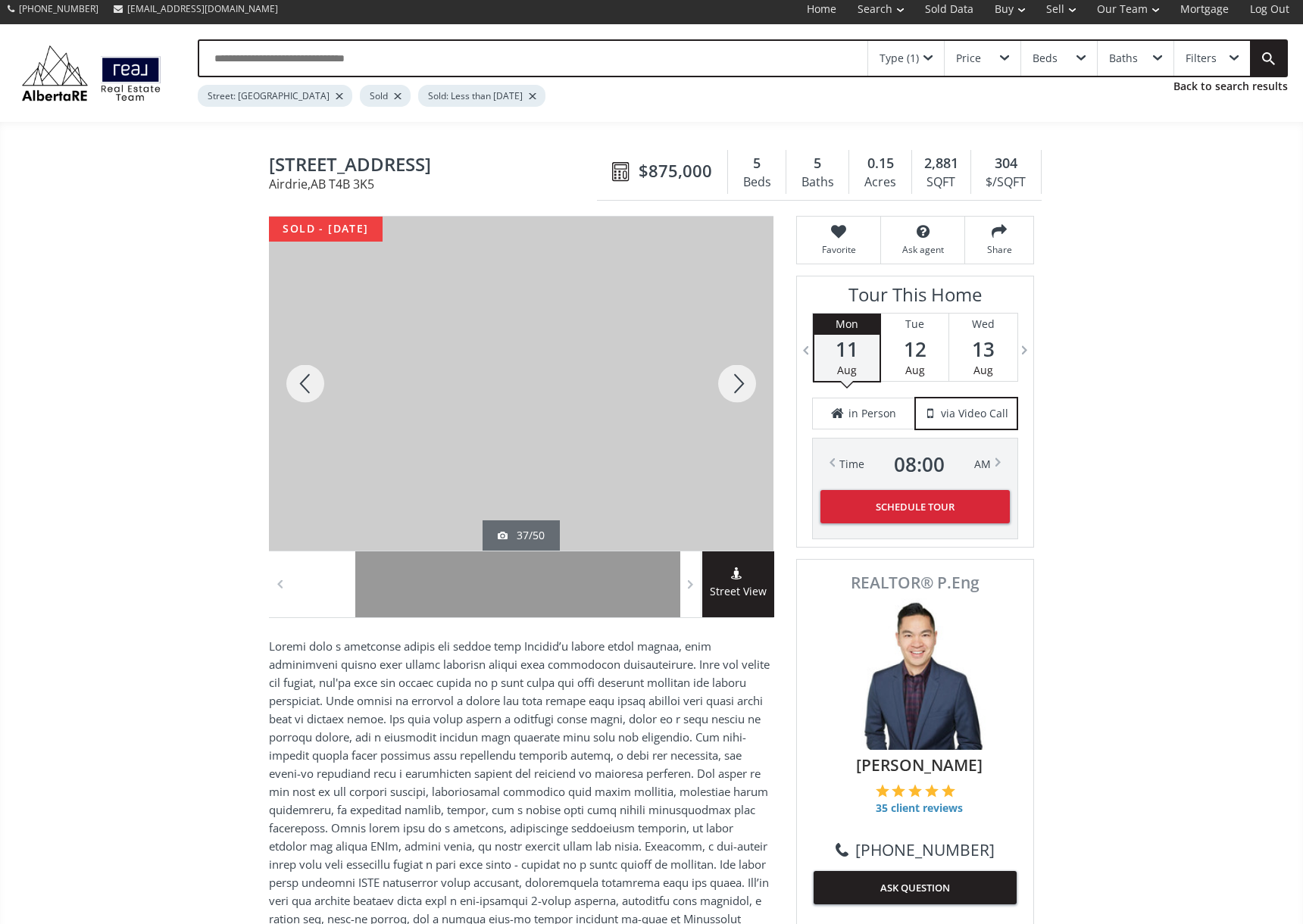
click at [742, 379] on div at bounding box center [737, 383] width 73 height 334
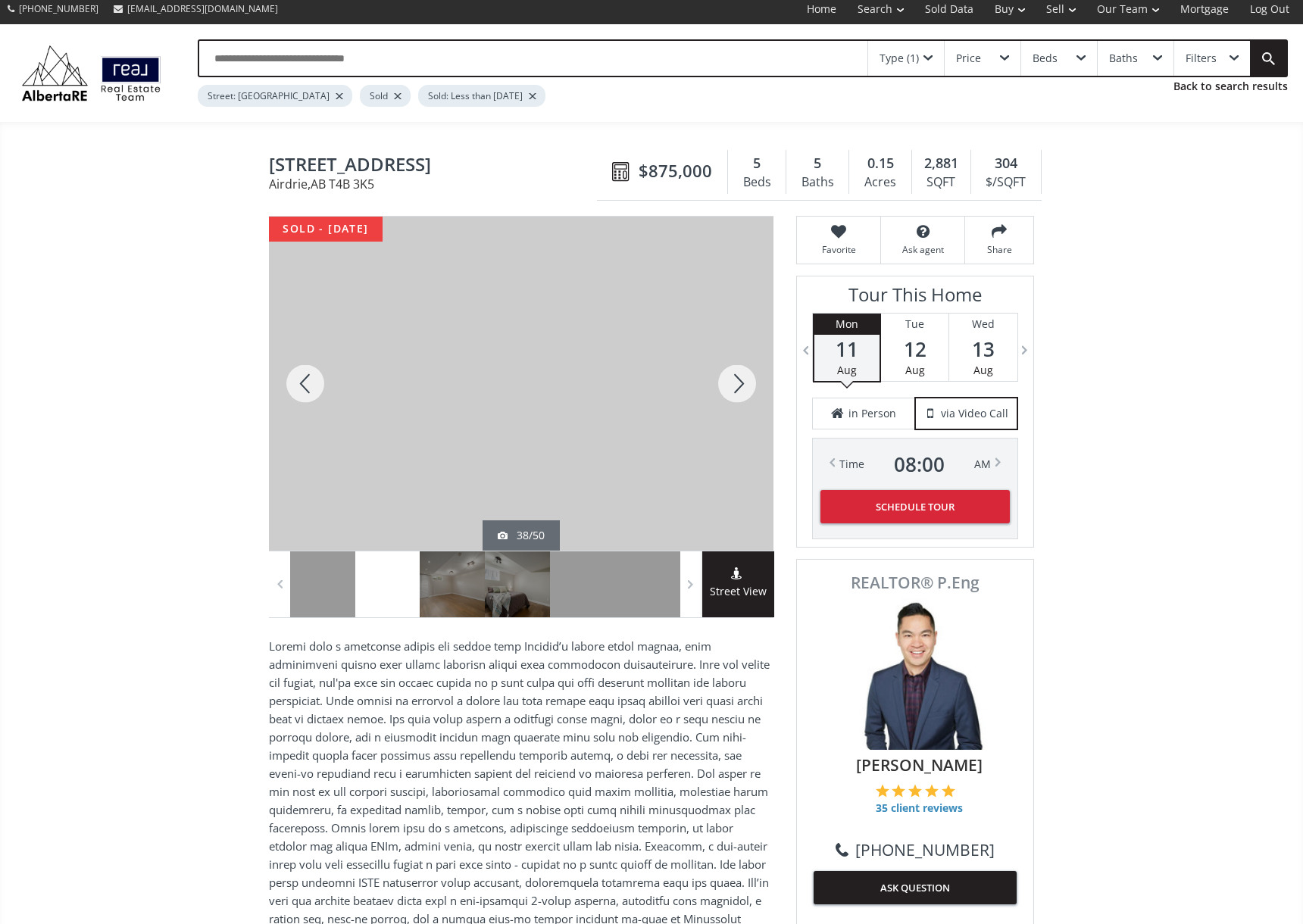
click at [742, 379] on div at bounding box center [737, 383] width 73 height 334
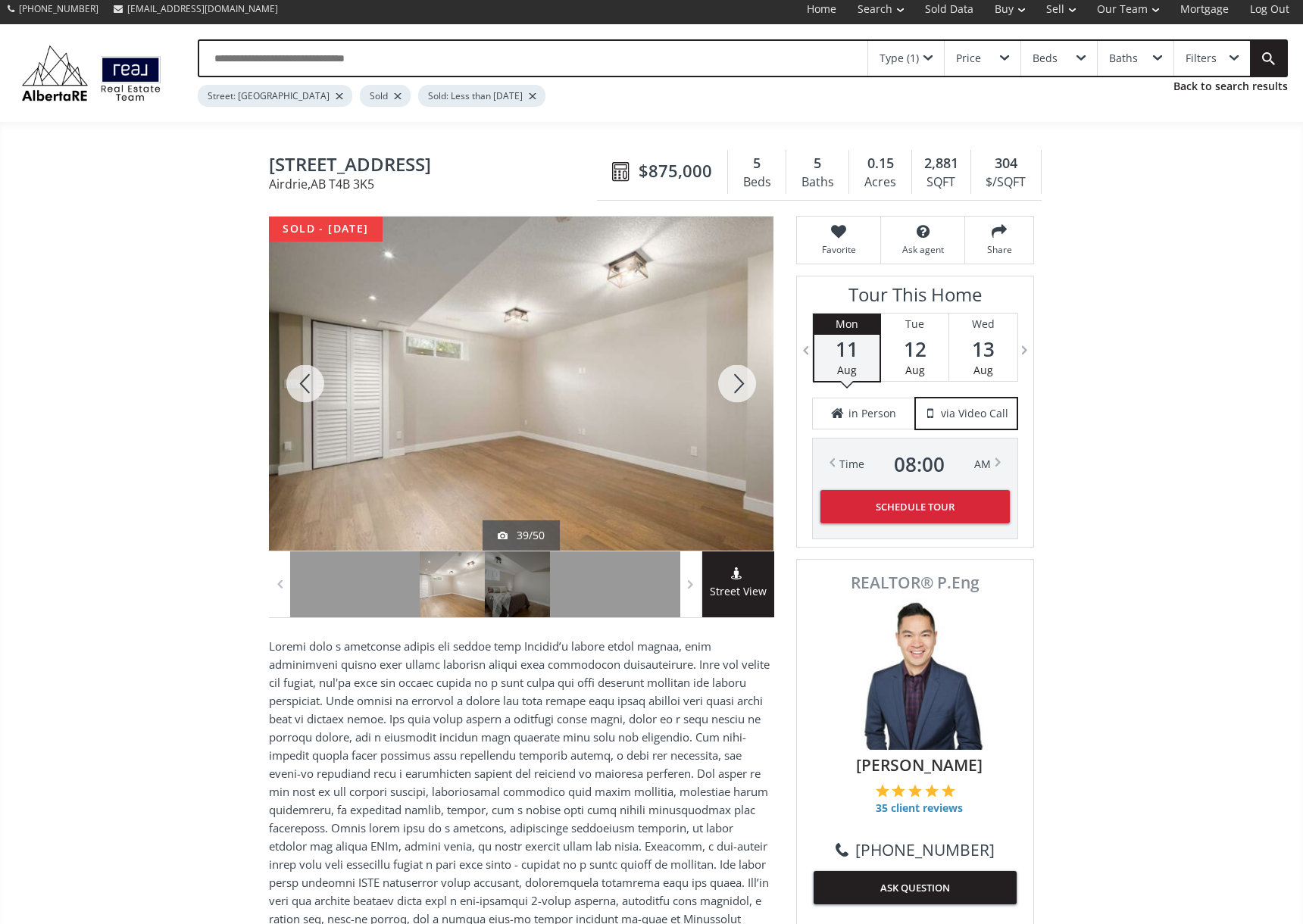
click at [742, 379] on div at bounding box center [737, 383] width 73 height 334
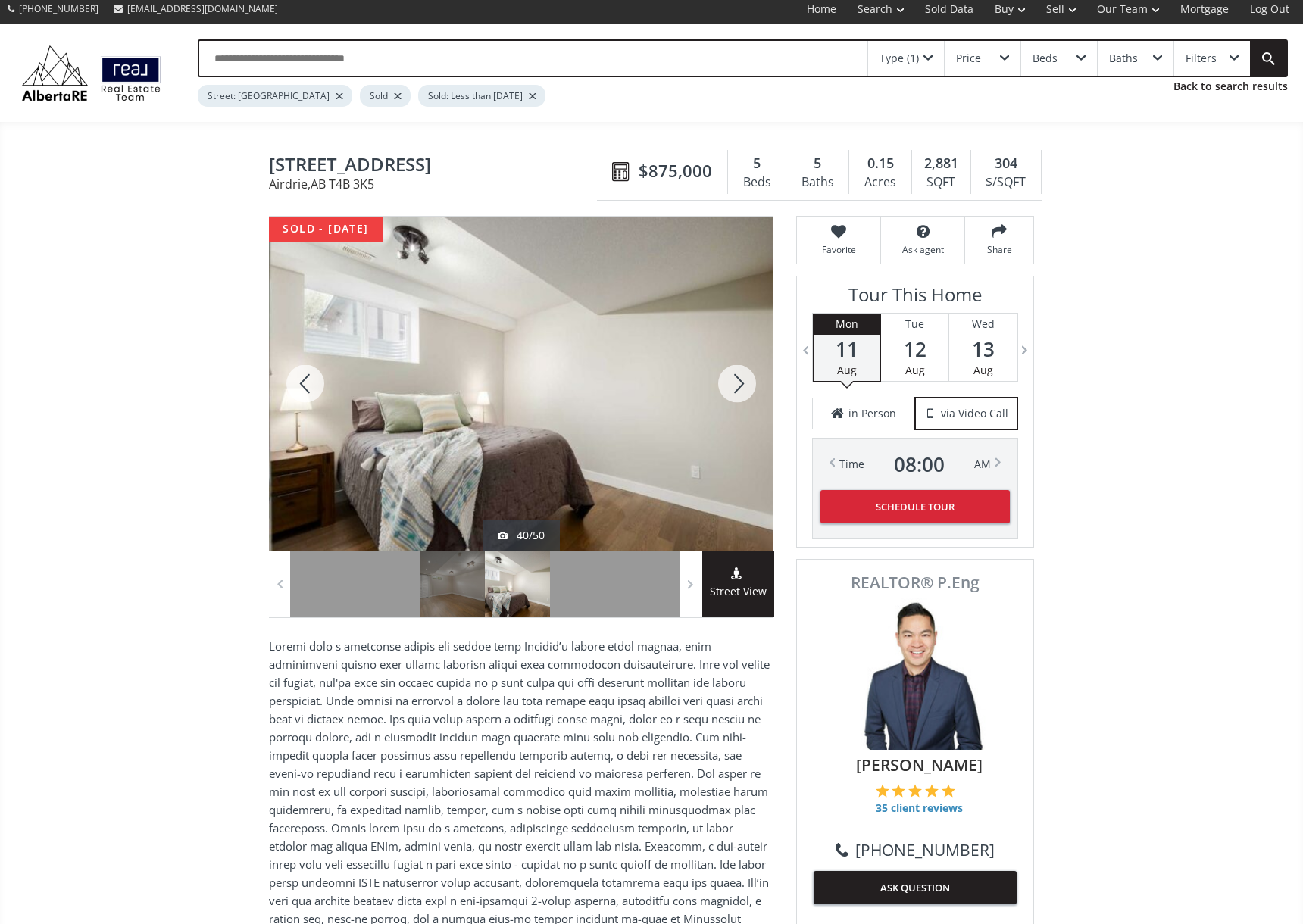
click at [742, 379] on div at bounding box center [737, 383] width 73 height 334
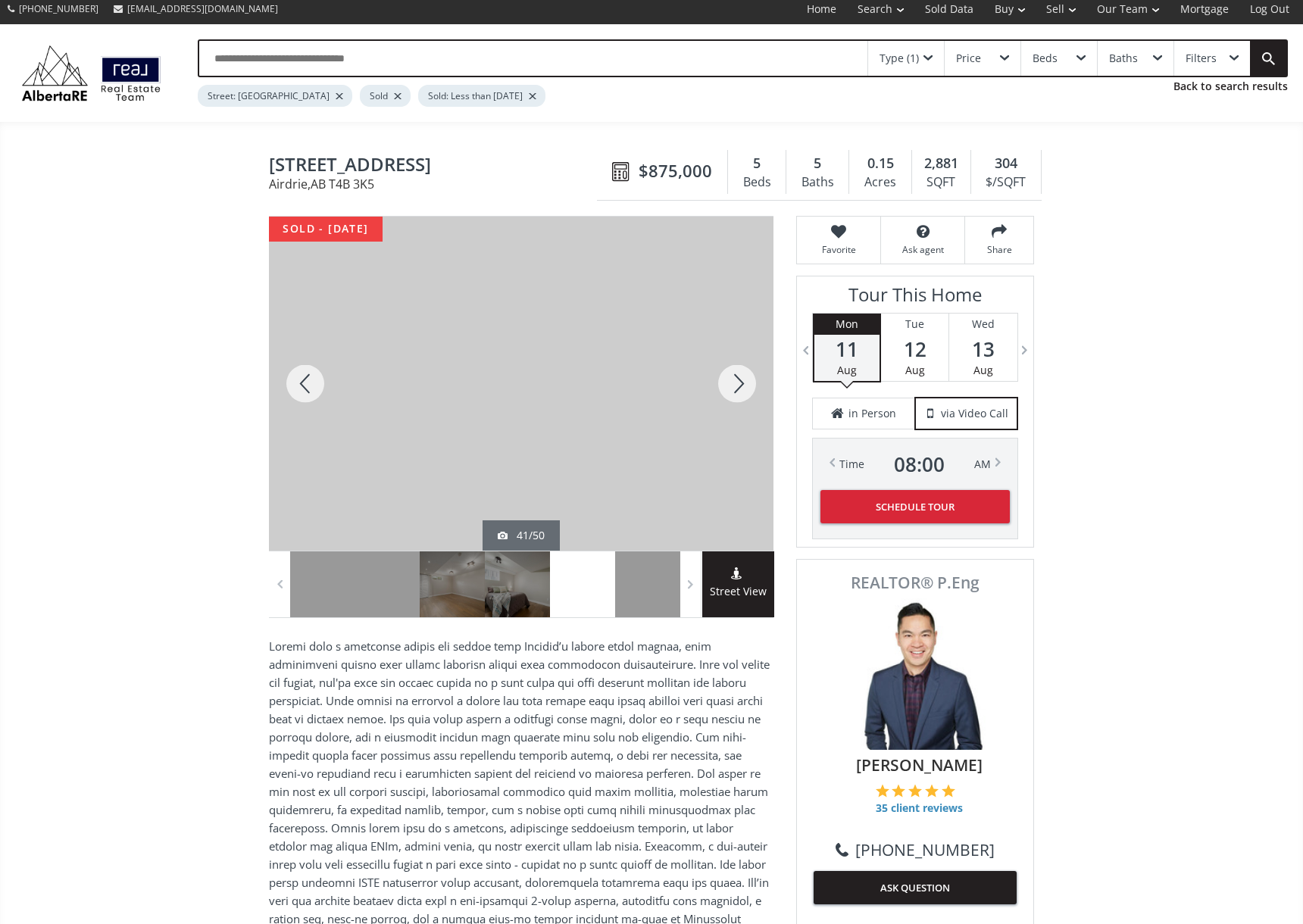
click at [742, 379] on div at bounding box center [737, 383] width 73 height 334
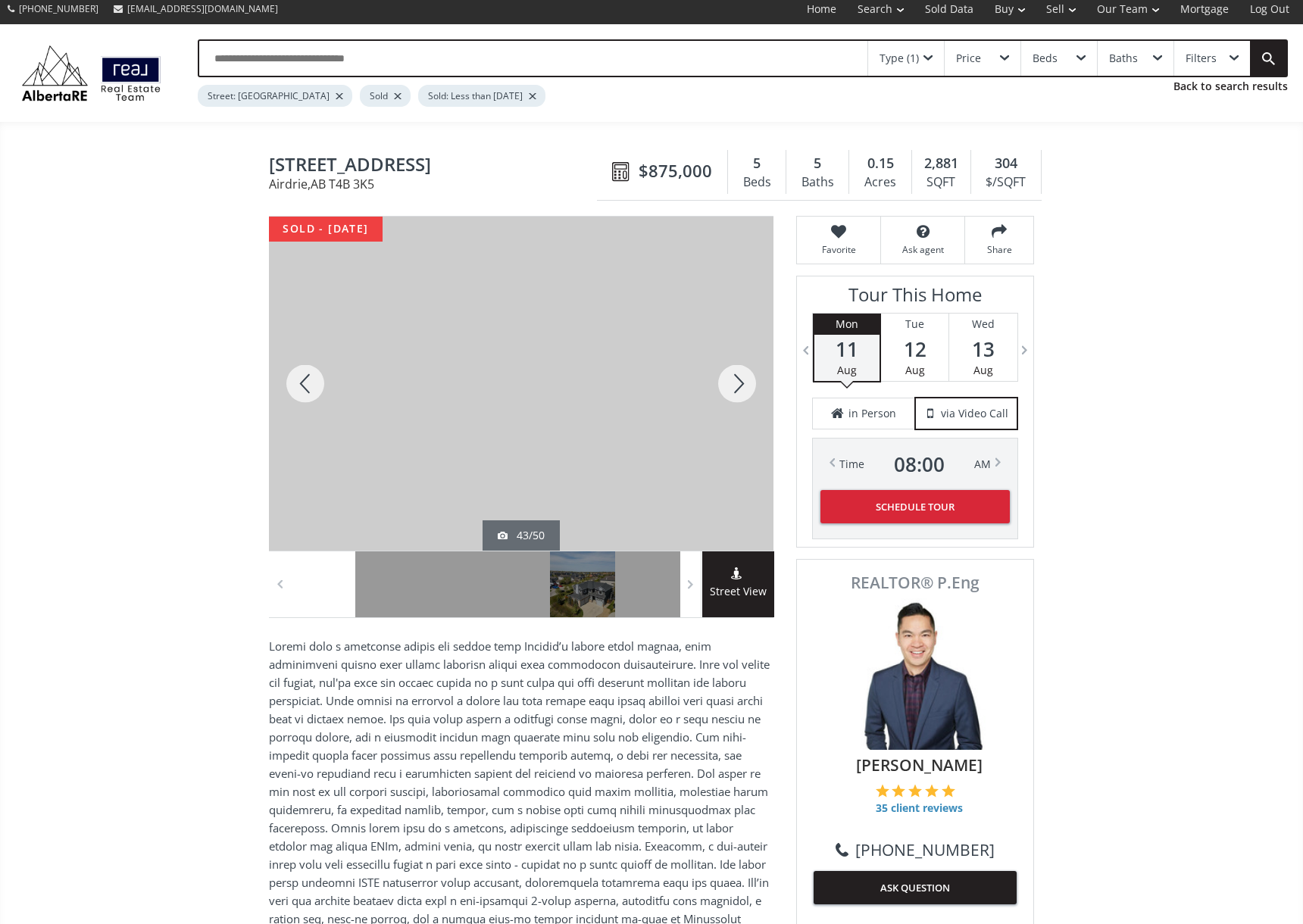
click at [313, 374] on div at bounding box center [305, 383] width 73 height 334
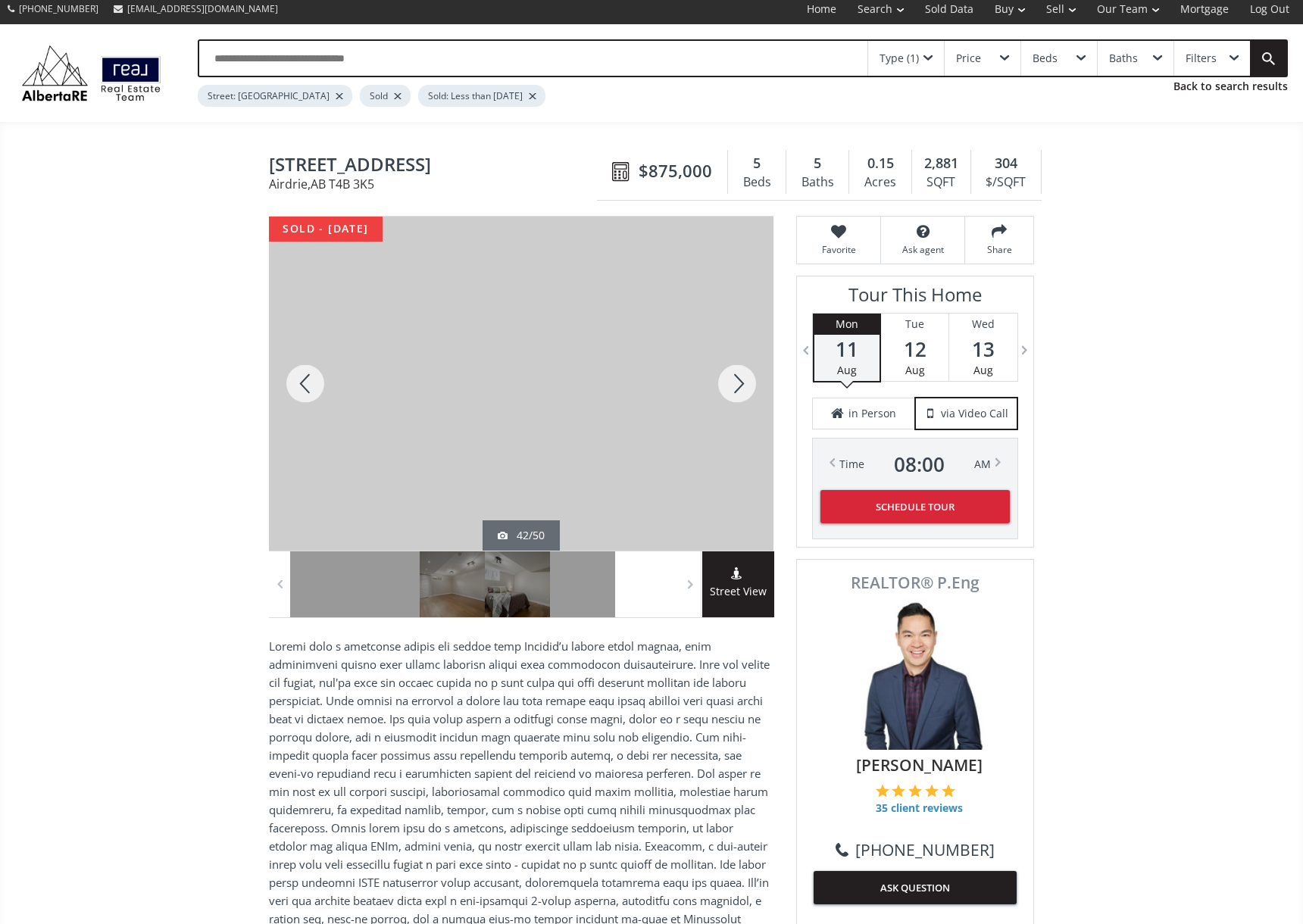
click at [313, 374] on div at bounding box center [305, 383] width 73 height 334
click at [711, 381] on div at bounding box center [737, 383] width 73 height 334
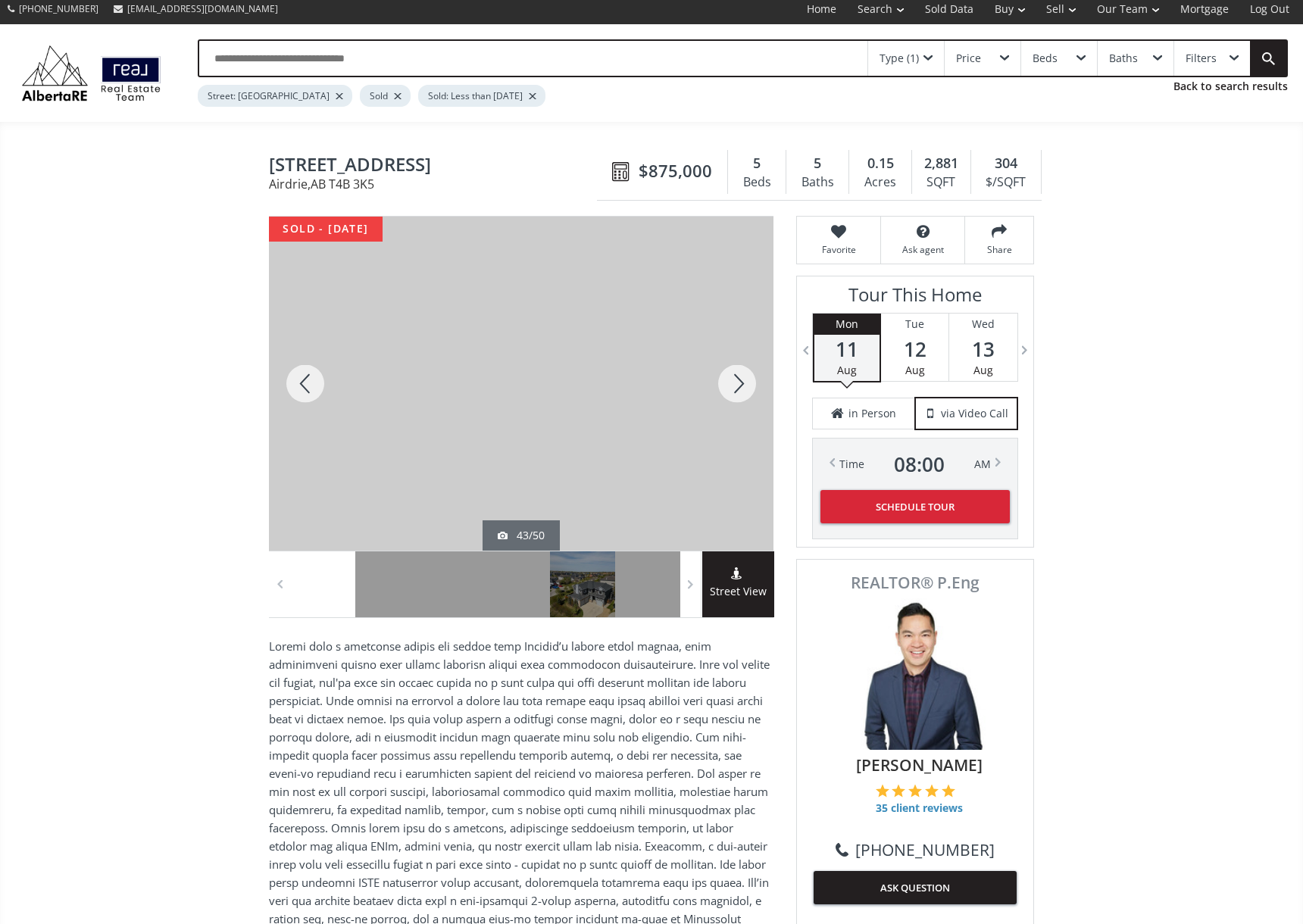
click at [711, 381] on div at bounding box center [737, 383] width 73 height 334
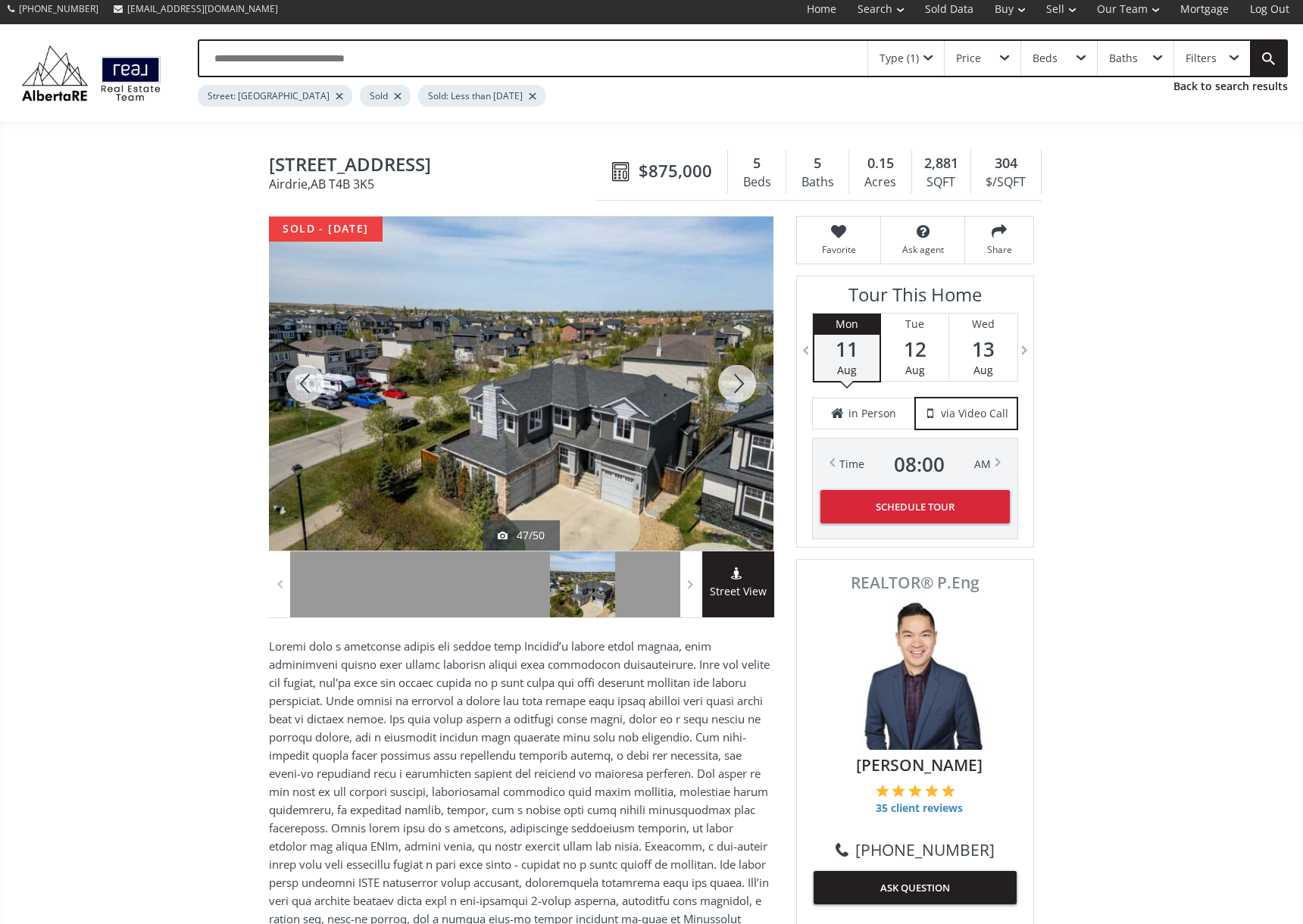
click at [711, 381] on div at bounding box center [737, 383] width 73 height 334
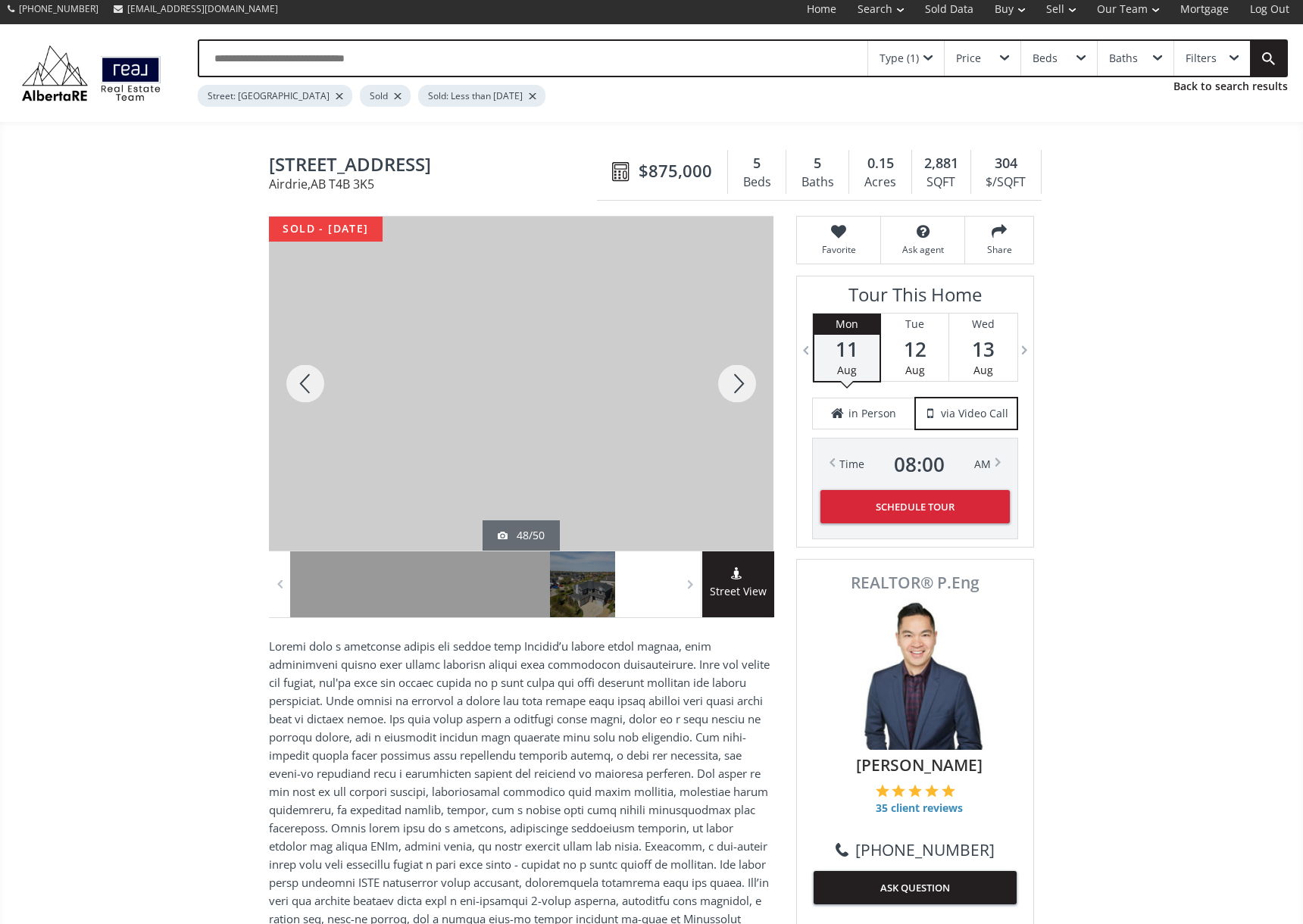
click at [711, 381] on div at bounding box center [737, 383] width 73 height 334
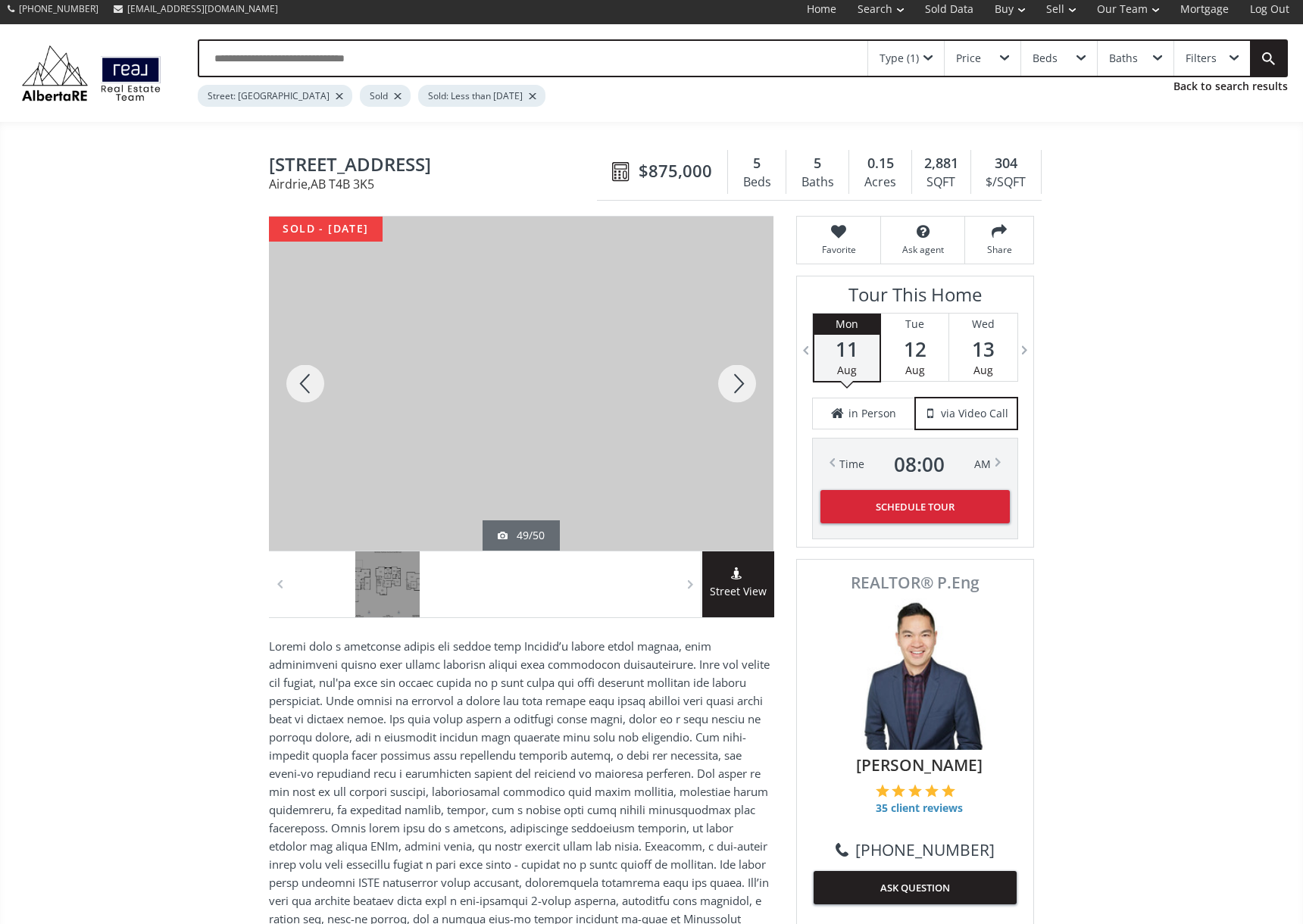
click at [741, 389] on div at bounding box center [737, 383] width 73 height 334
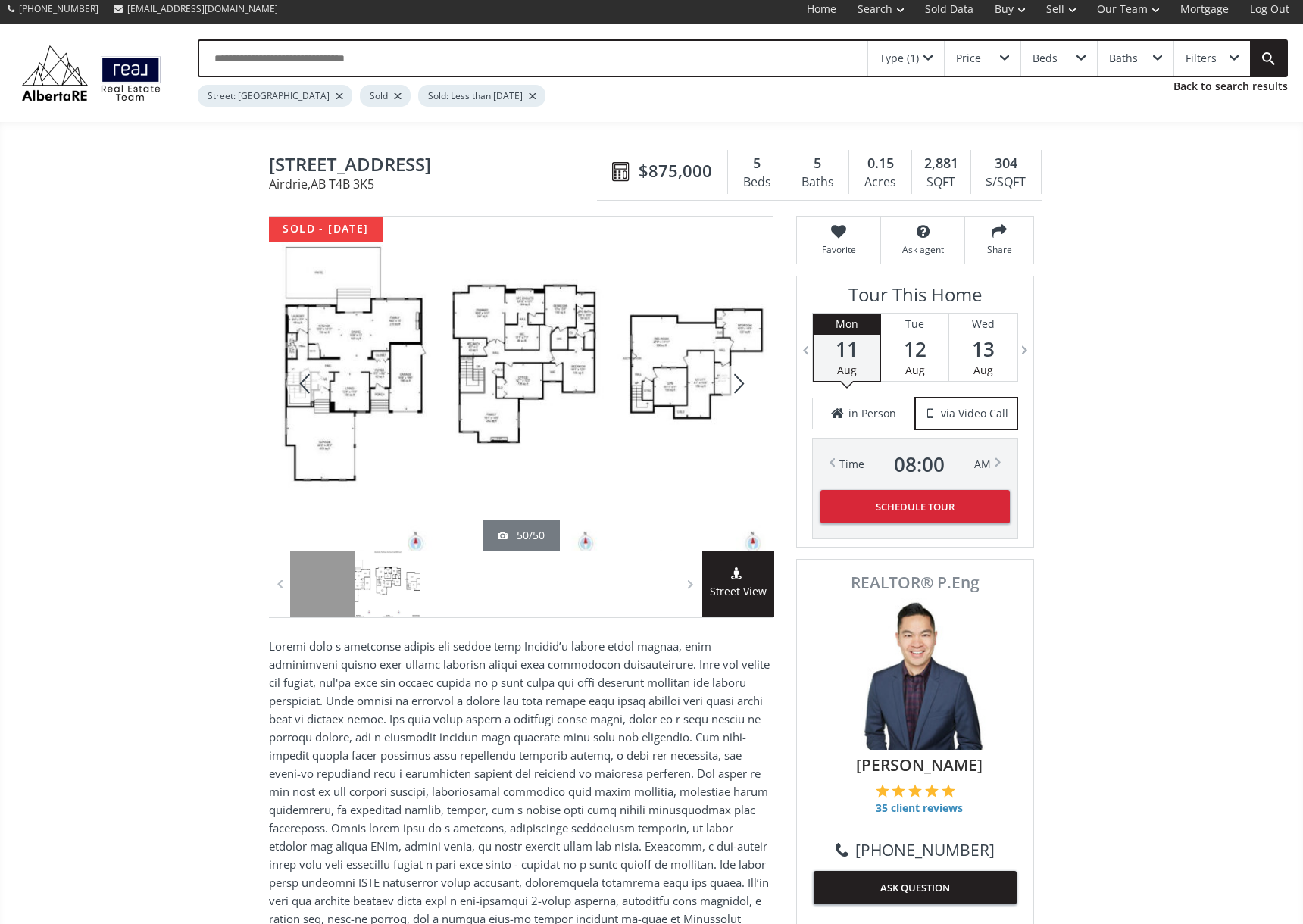
click at [741, 389] on div at bounding box center [737, 383] width 73 height 334
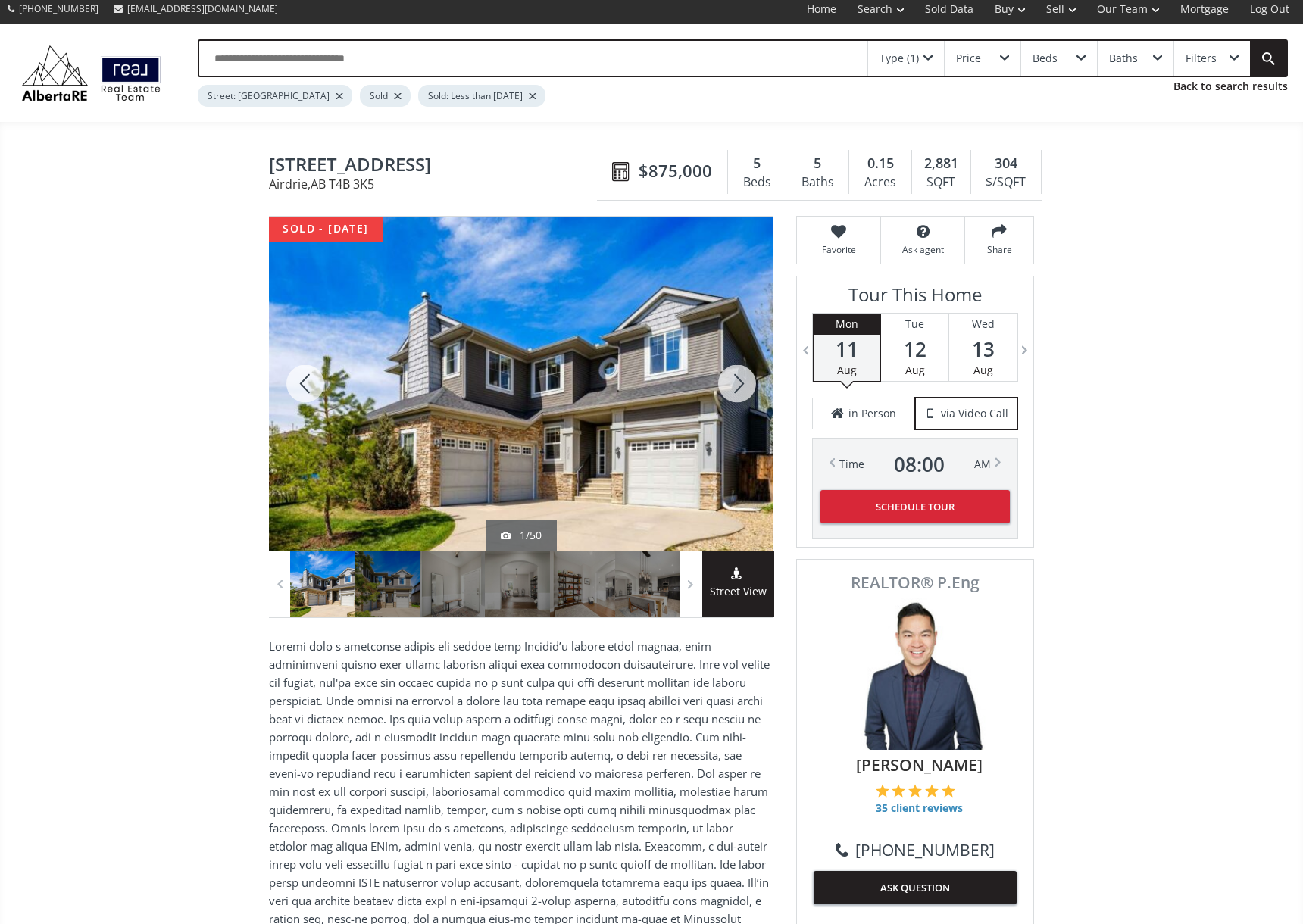
click at [741, 389] on div at bounding box center [737, 383] width 73 height 334
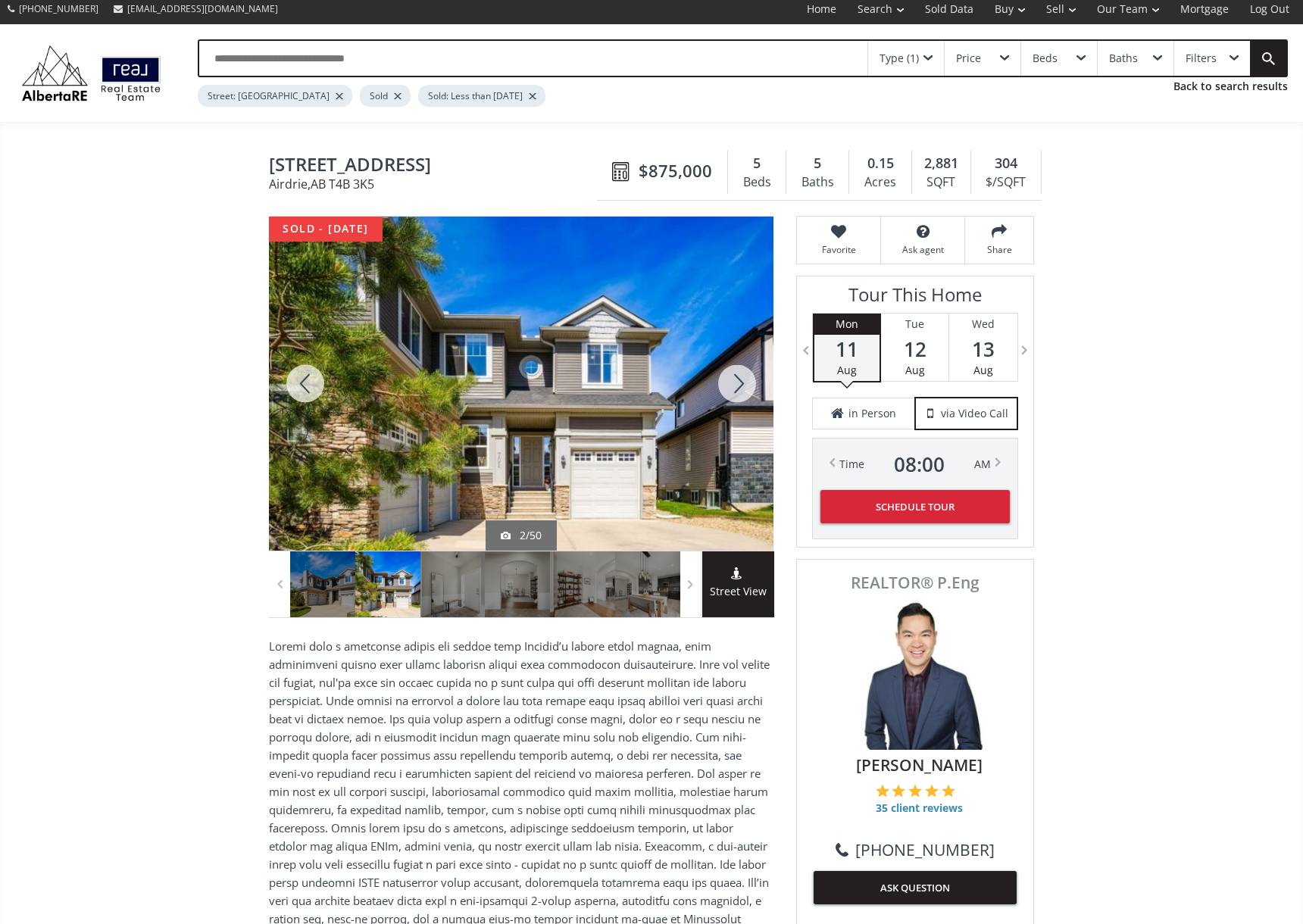
click at [741, 389] on div at bounding box center [737, 383] width 73 height 334
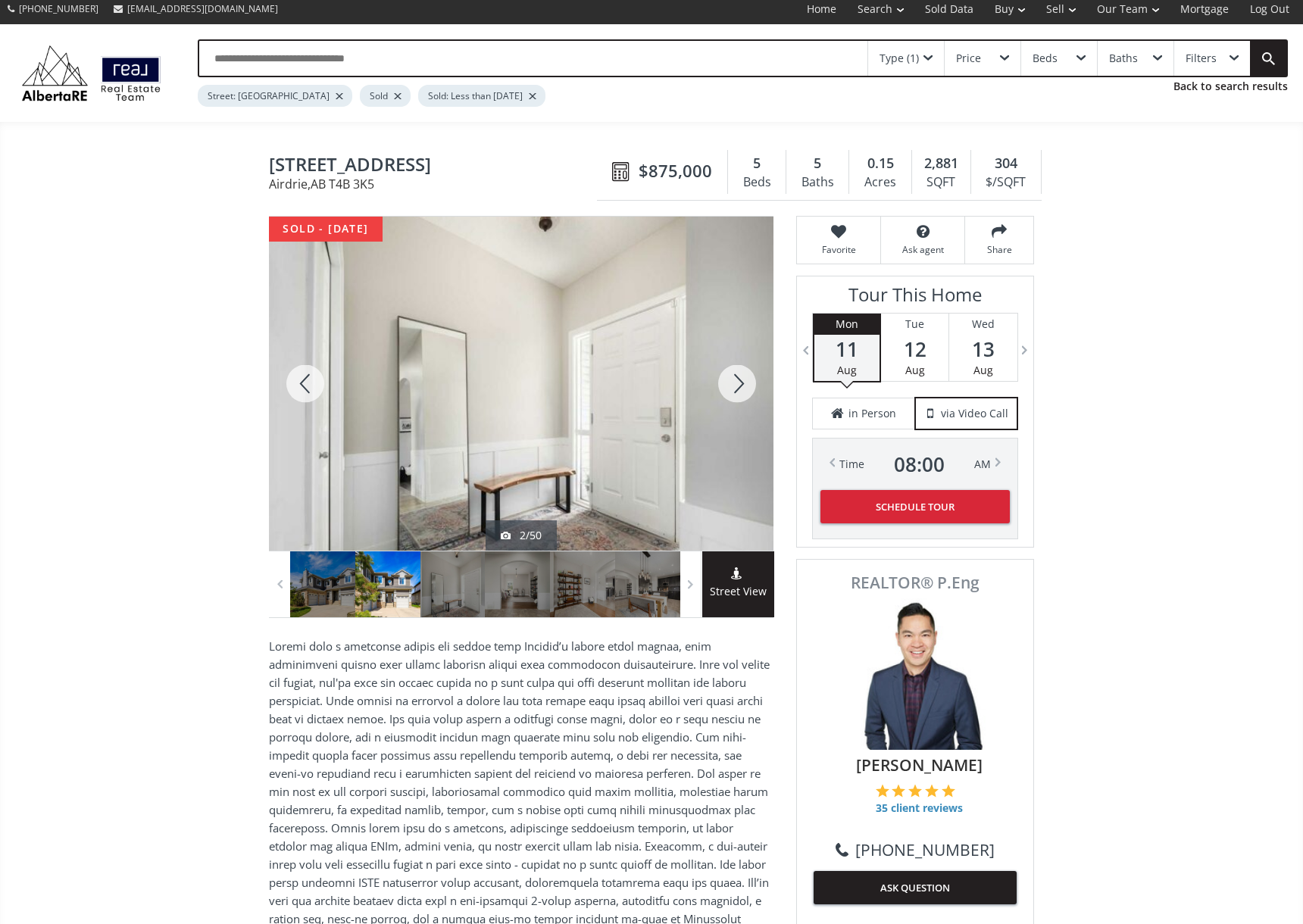
click at [741, 389] on div at bounding box center [737, 383] width 73 height 334
